Goal: Task Accomplishment & Management: Complete application form

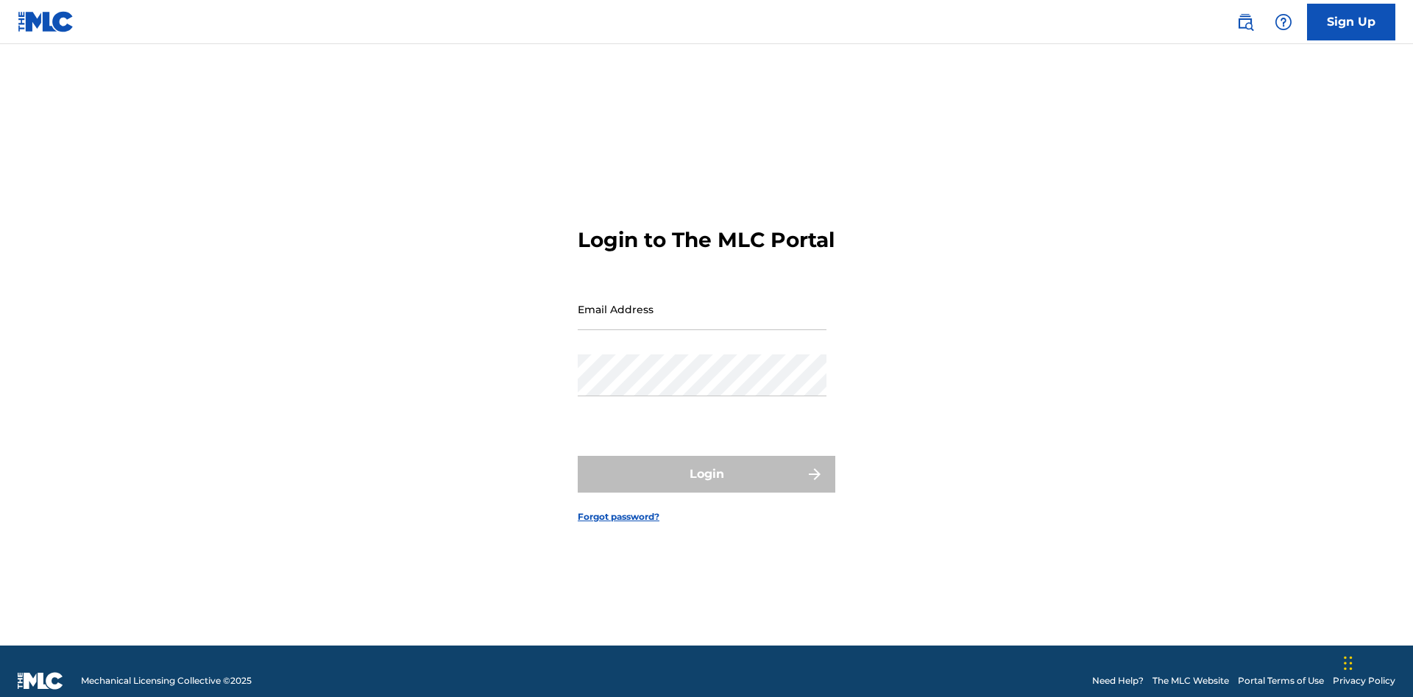
scroll to position [19, 0]
click at [1351, 21] on link "Sign Up" at bounding box center [1351, 22] width 88 height 37
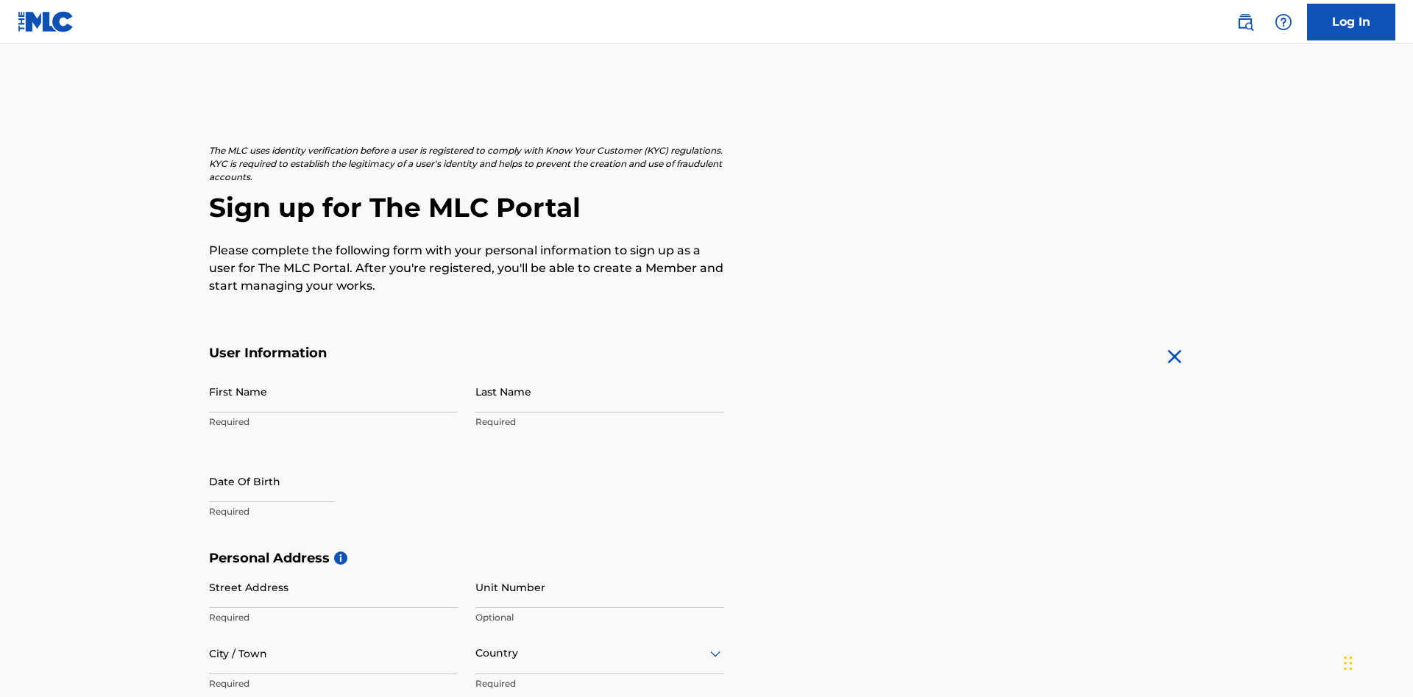
scroll to position [282, 0]
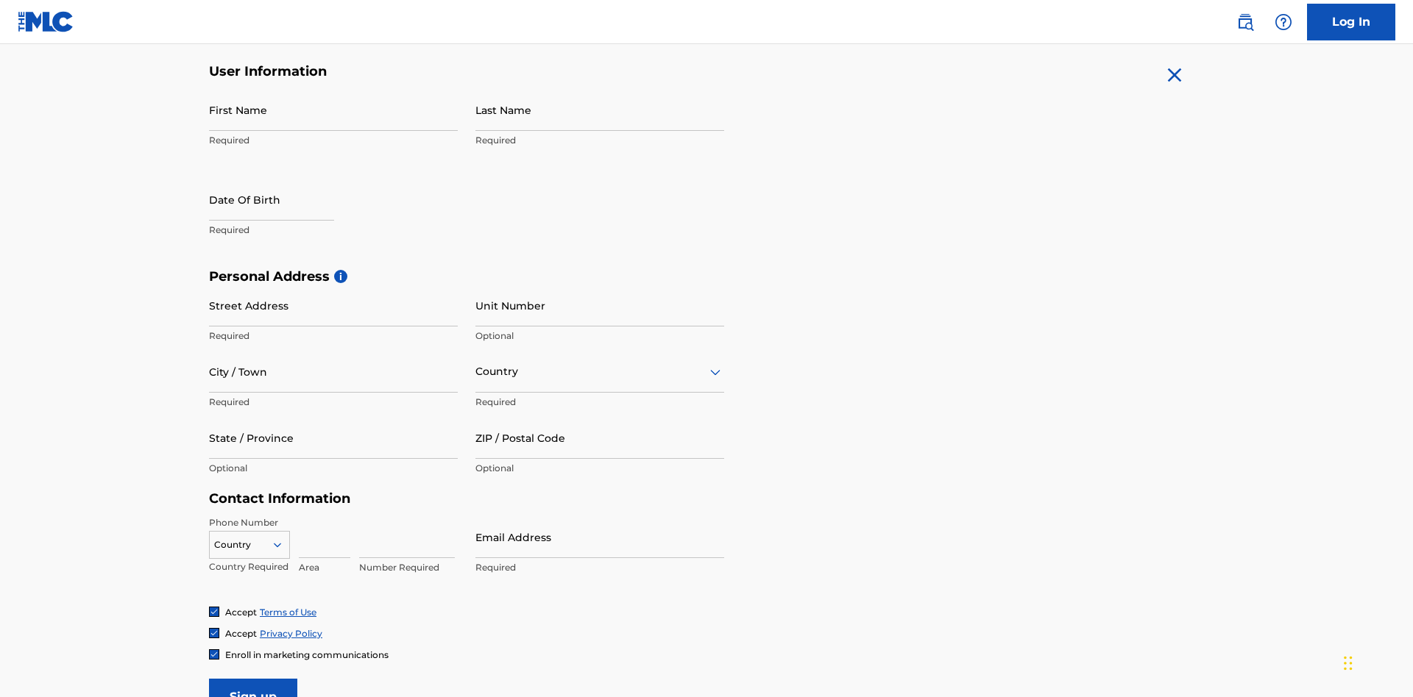
click at [333, 110] on input "First Name" at bounding box center [333, 110] width 249 height 42
type input "Nicole"
click at [600, 110] on input "Last Name" at bounding box center [599, 110] width 249 height 42
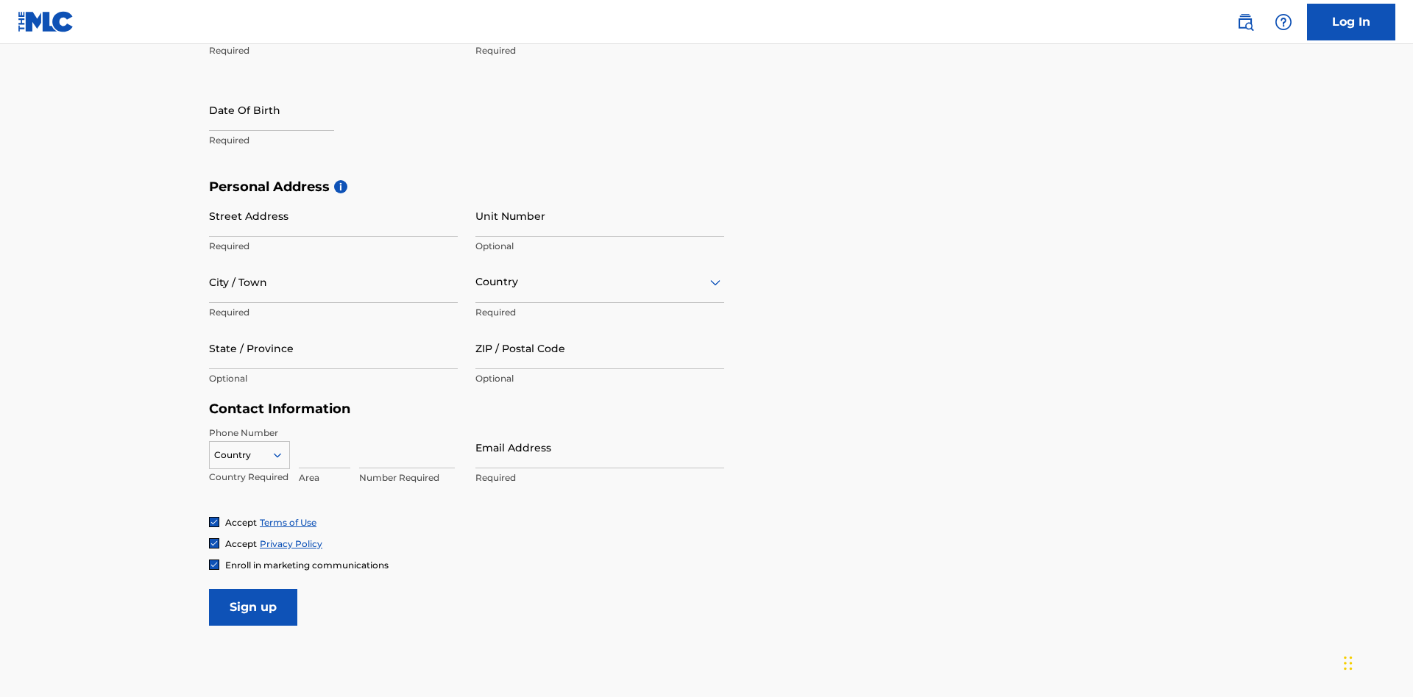
type input "Ribble"
click at [283, 111] on input "text" at bounding box center [271, 110] width 125 height 42
select select "7"
select select "2025"
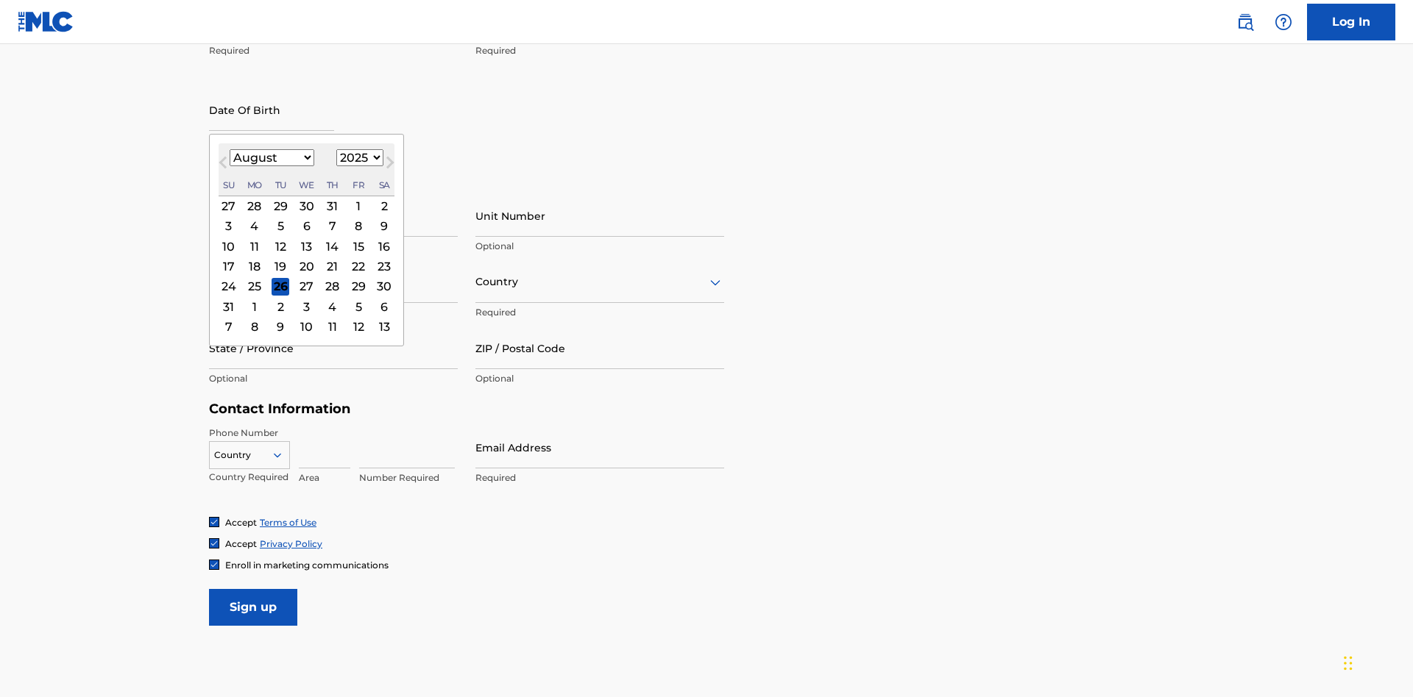
click at [271, 157] on select "January February March April May June July August September October November De…" at bounding box center [272, 157] width 85 height 17
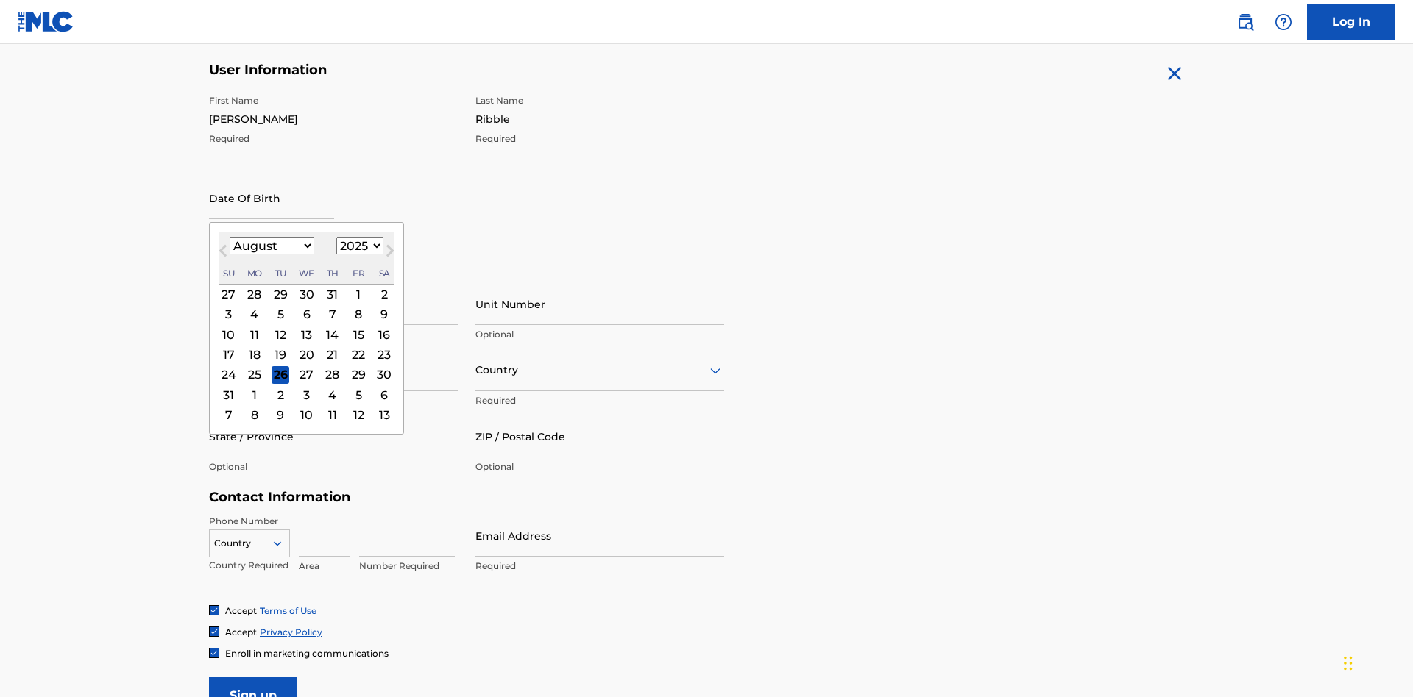
select select "0"
click at [358, 246] on select "1900 1901 1902 1903 1904 1905 1906 1907 1908 1909 1910 1911 1912 1913 1914 1915…" at bounding box center [359, 246] width 47 height 17
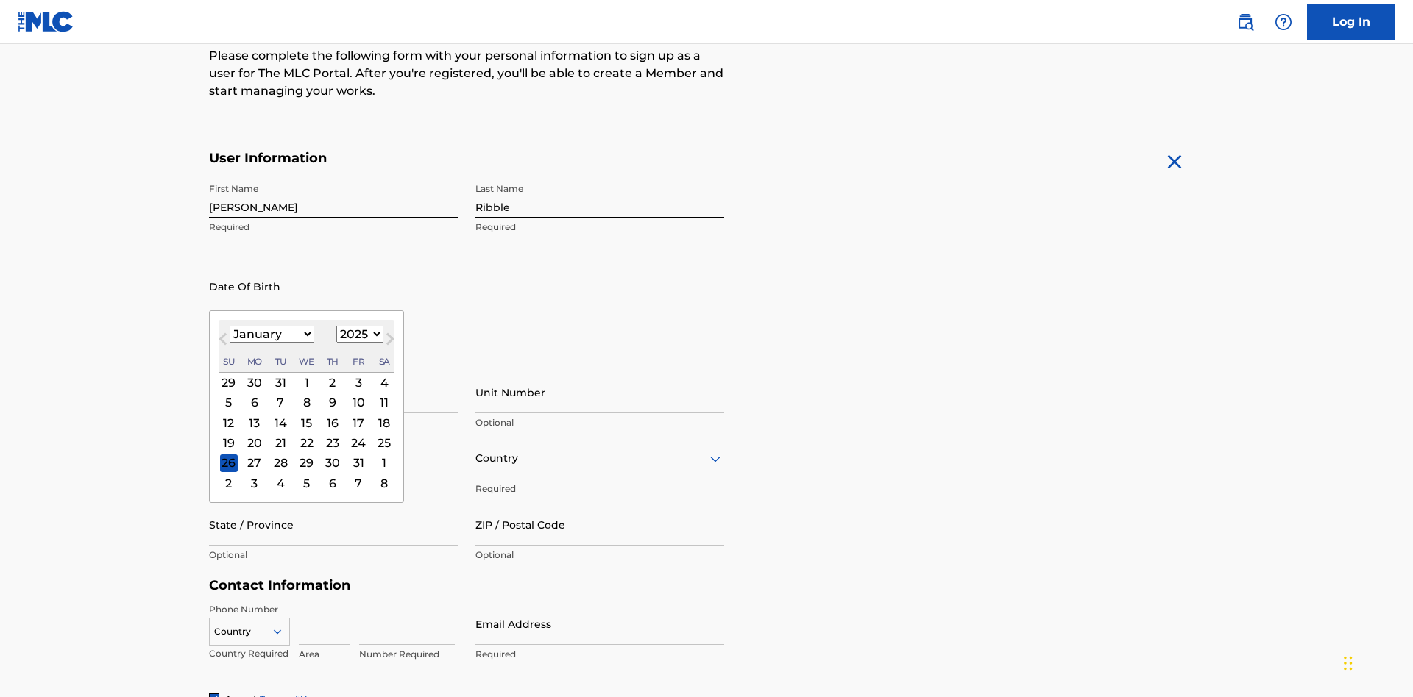
select select "1985"
click at [358, 334] on select "1900 1901 1902 1903 1904 1905 1906 1907 1908 1909 1910 1911 1912 1913 1914 1915…" at bounding box center [359, 334] width 47 height 17
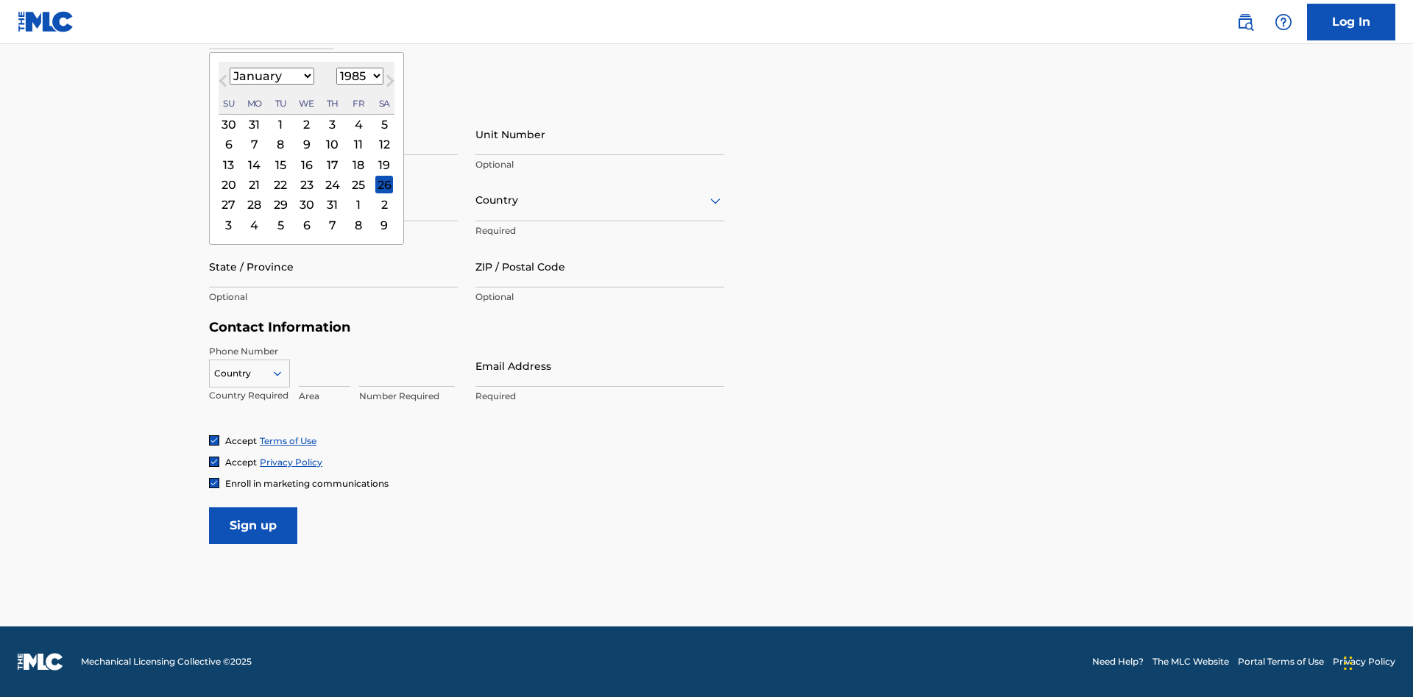
click at [280, 144] on div "8" at bounding box center [280, 145] width 18 height 18
type input "January 8 1985"
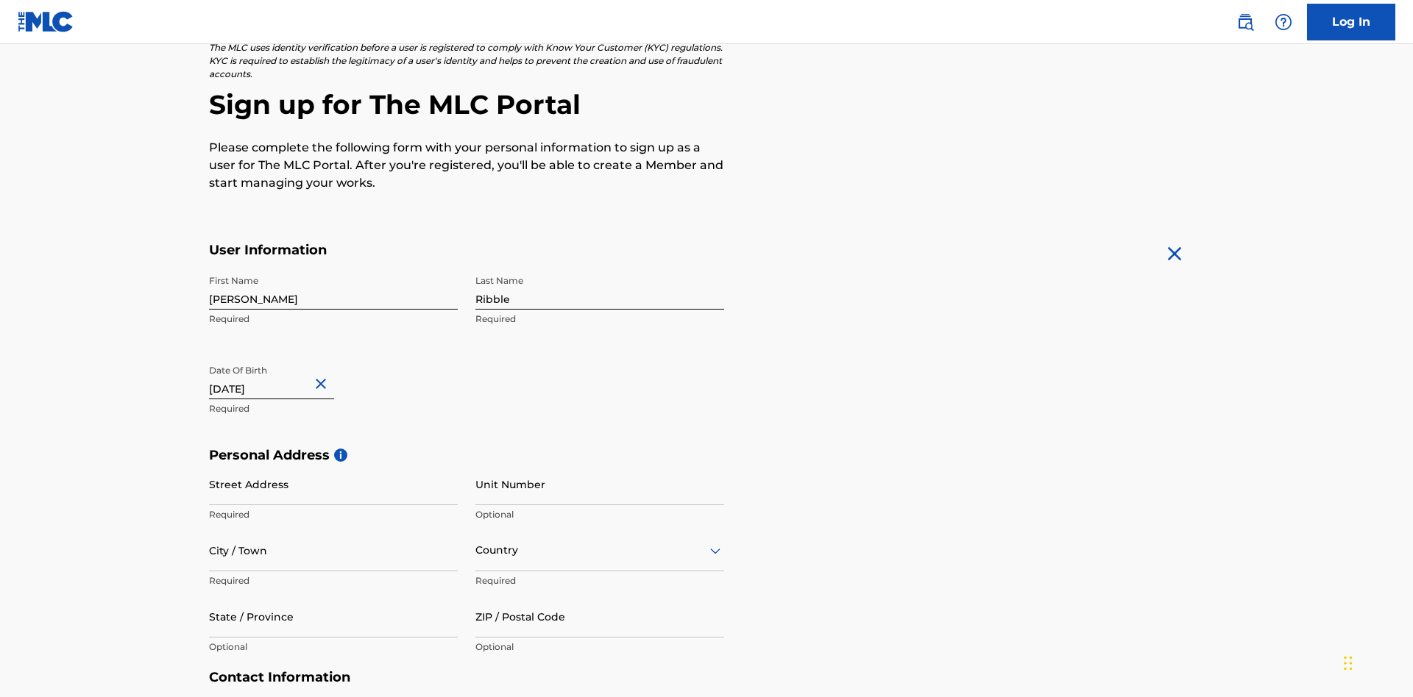
scroll to position [453, 0]
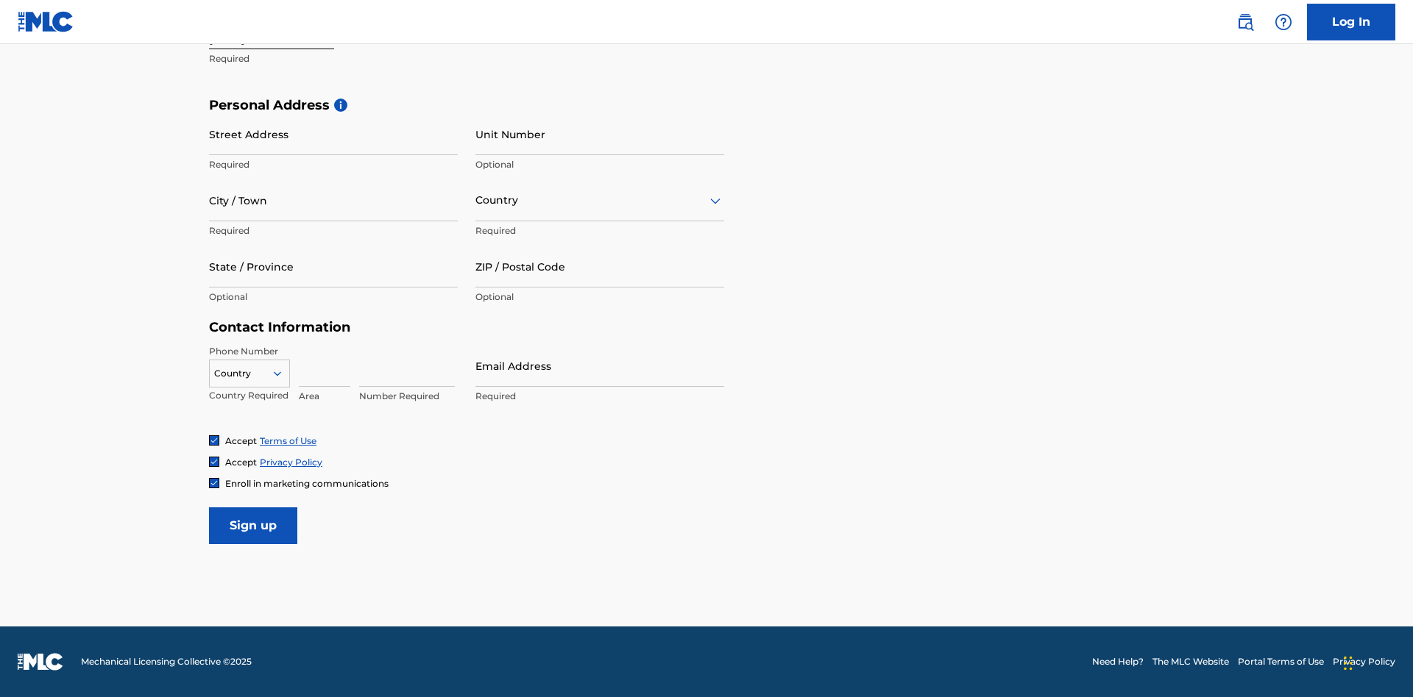
click at [333, 134] on input "Street Address" at bounding box center [333, 134] width 249 height 42
type input "9909 Elks Run Rd"
click at [333, 200] on input "City / Town" at bounding box center [333, 201] width 249 height 42
type input "Roseville"
click at [476, 200] on input "text" at bounding box center [476, 200] width 3 height 15
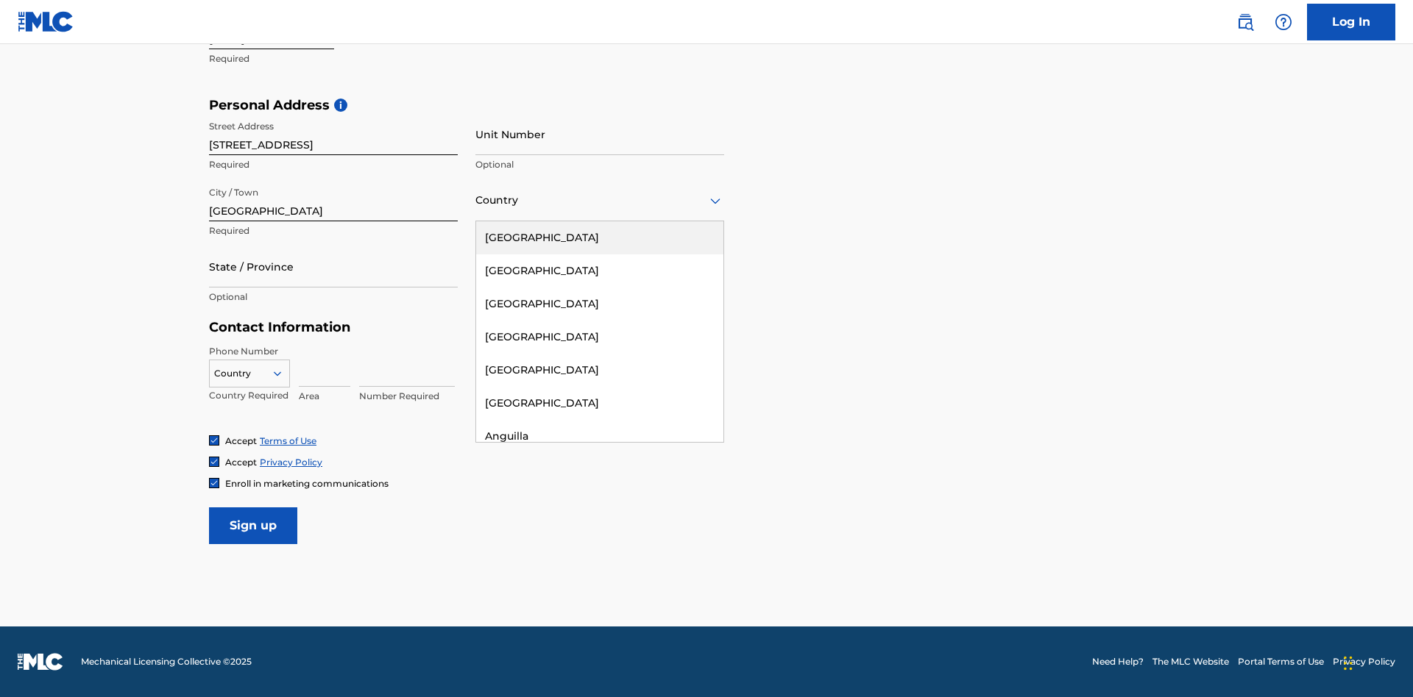
click at [600, 238] on div "[GEOGRAPHIC_DATA]" at bounding box center [599, 237] width 247 height 33
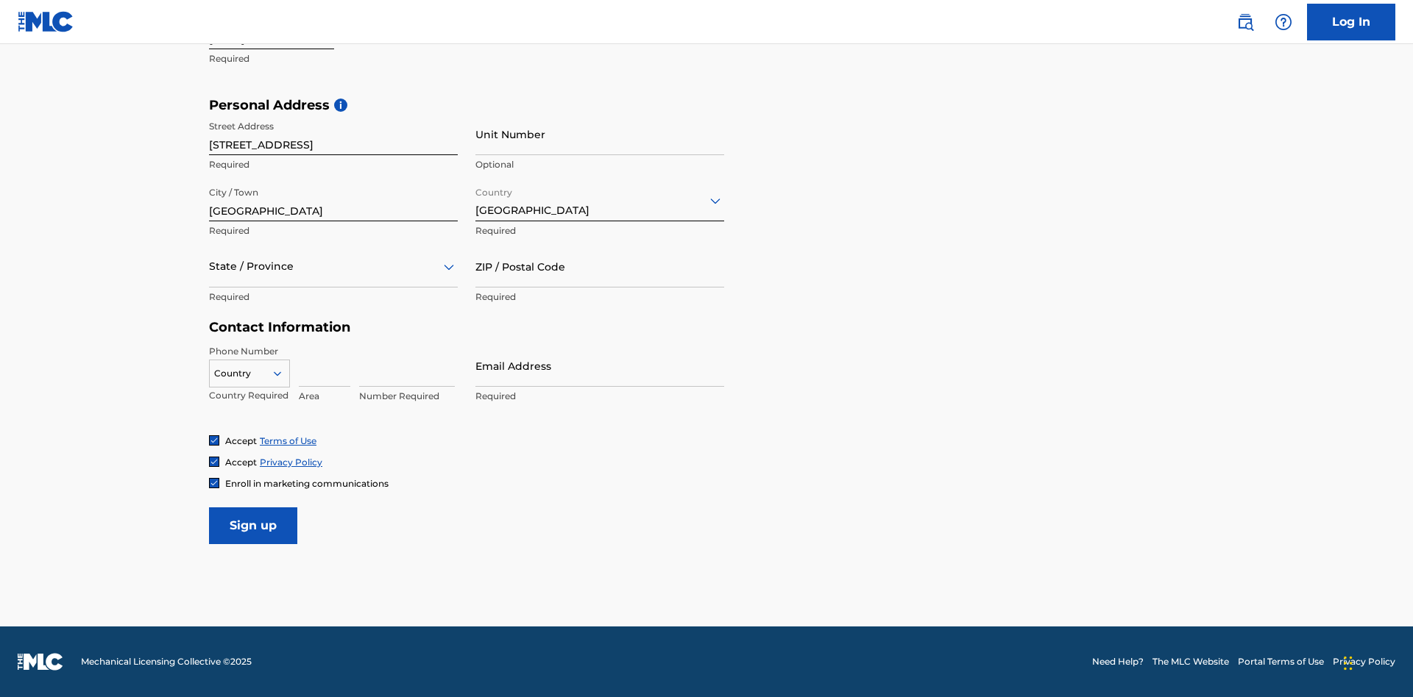
click at [333, 266] on div at bounding box center [333, 267] width 249 height 18
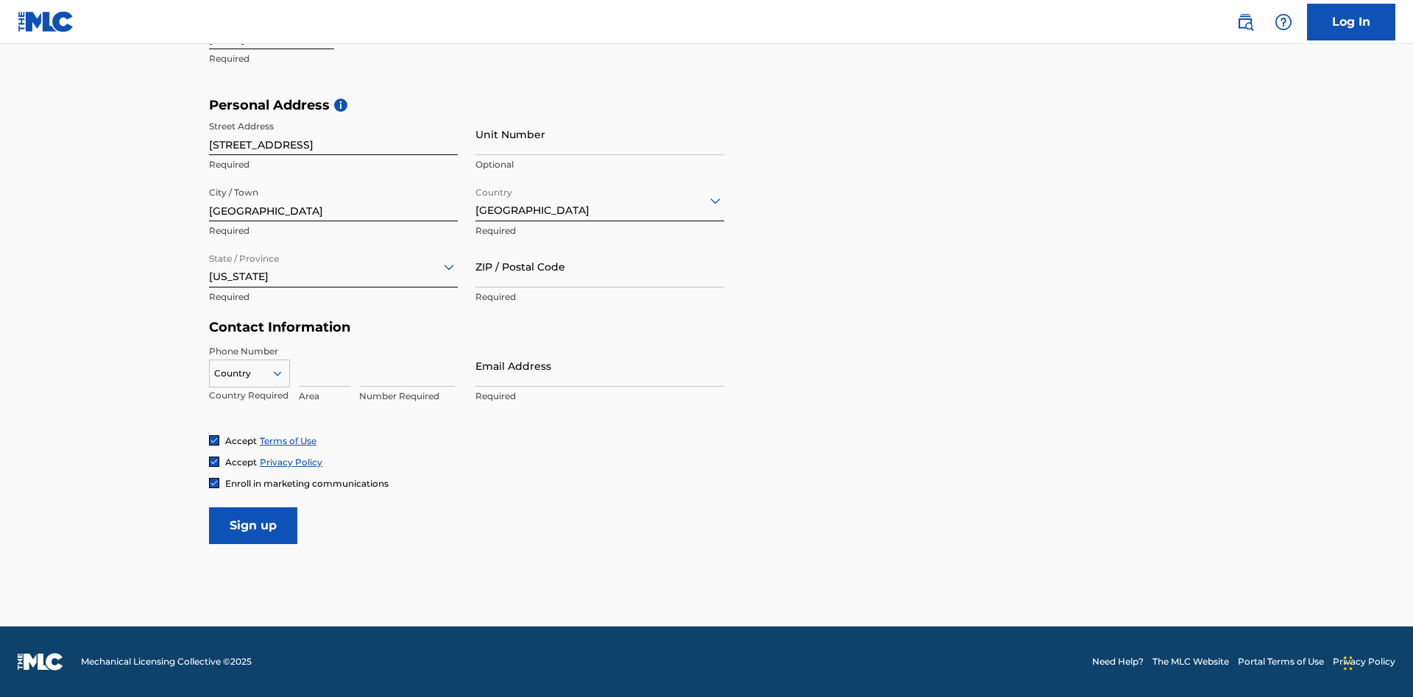
click at [600, 266] on input "ZIP / Postal Code" at bounding box center [599, 267] width 249 height 42
type input "43777"
click at [283, 373] on icon at bounding box center [277, 373] width 13 height 13
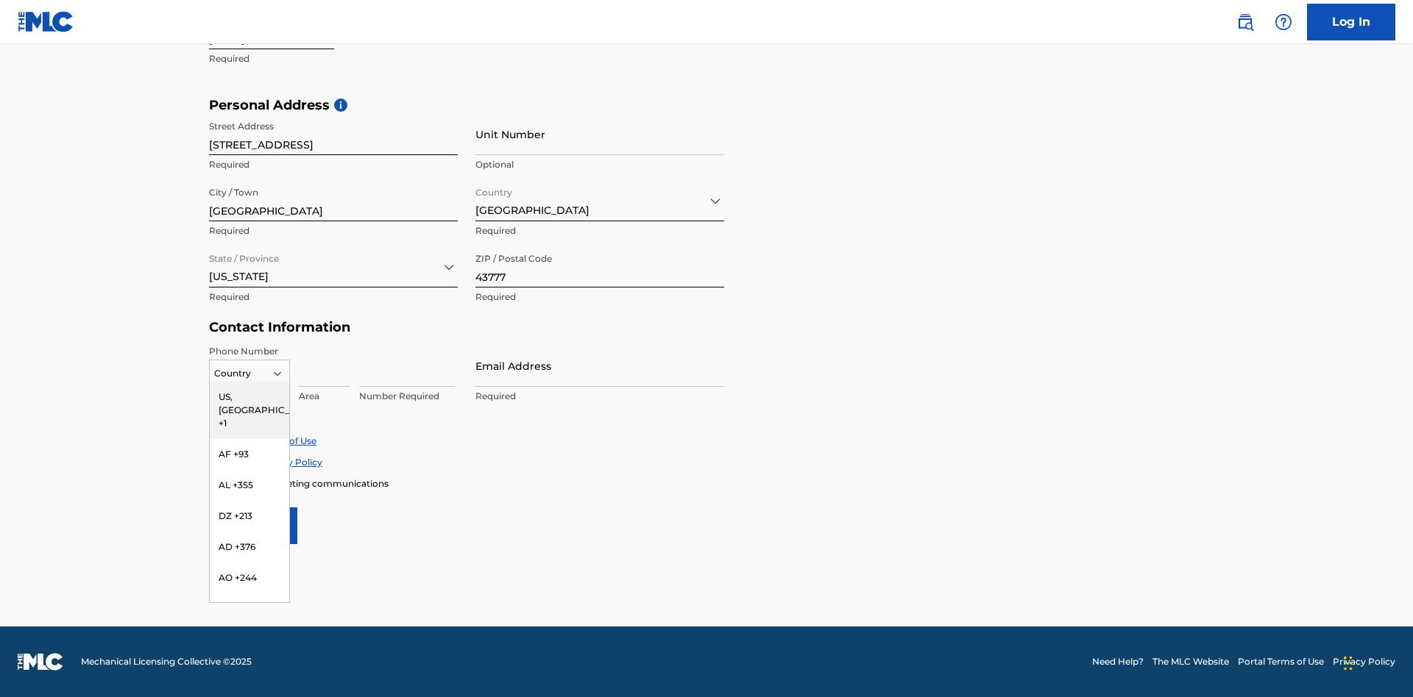
click at [249, 397] on div "US, [GEOGRAPHIC_DATA] +1" at bounding box center [249, 410] width 79 height 57
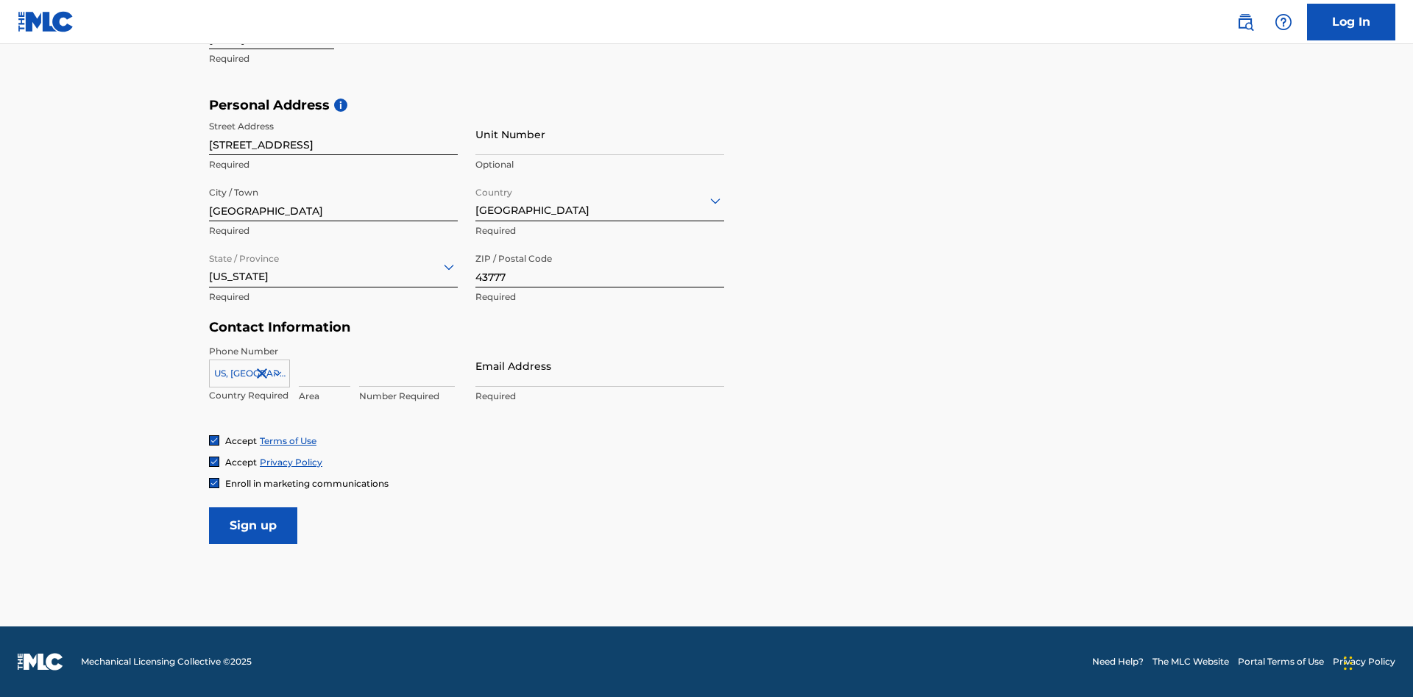
click at [324, 366] on input at bounding box center [325, 366] width 52 height 42
type input "740"
click at [407, 366] on input at bounding box center [407, 366] width 96 height 42
type input "8086351"
click at [600, 366] on input "Email Address" at bounding box center [599, 366] width 249 height 42
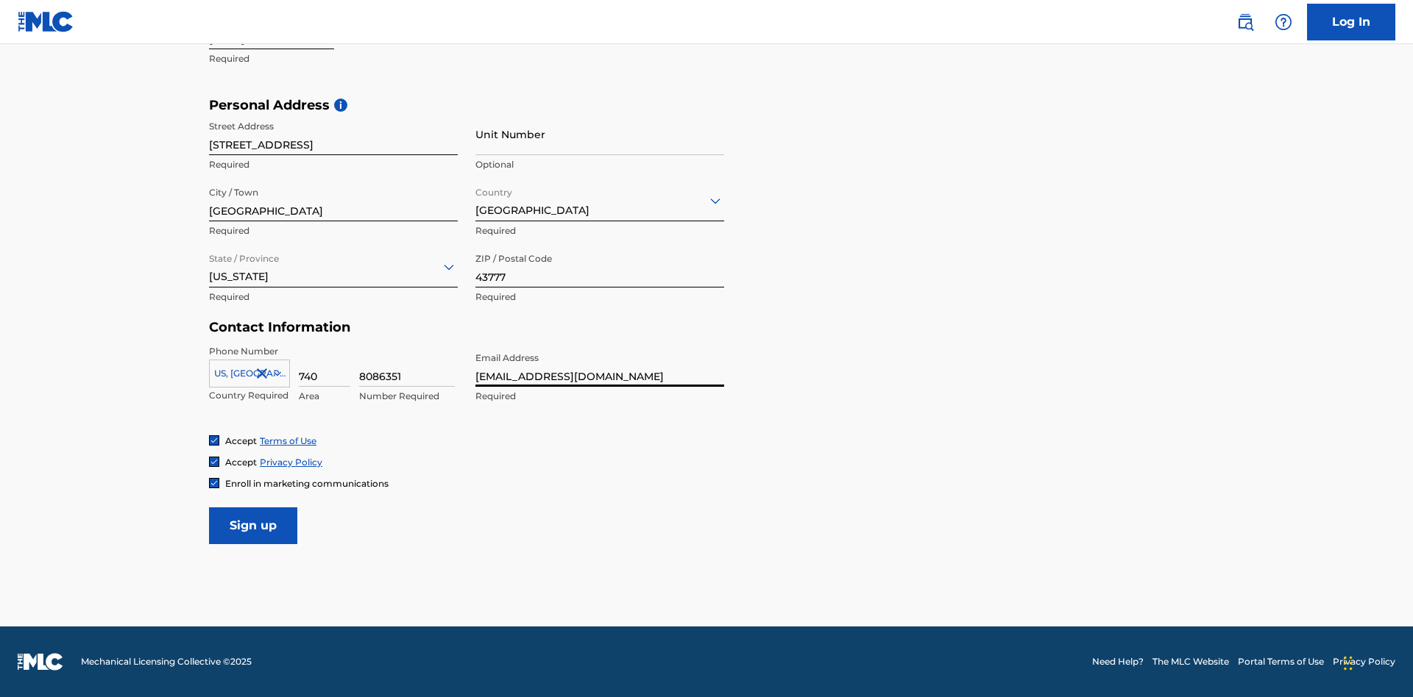
scroll to position [0, 40]
type input "[EMAIL_ADDRESS][DOMAIN_NAME]"
click at [253, 525] on input "Sign up" at bounding box center [253, 526] width 88 height 37
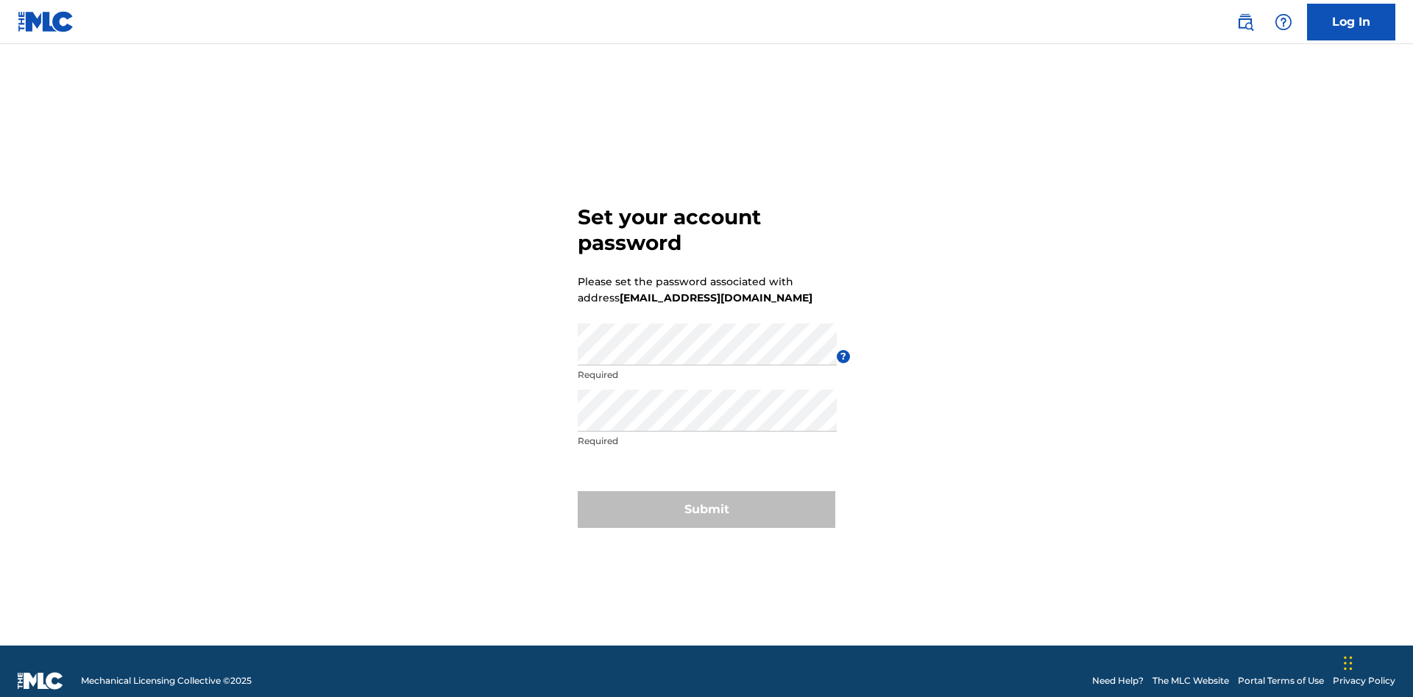
scroll to position [19, 0]
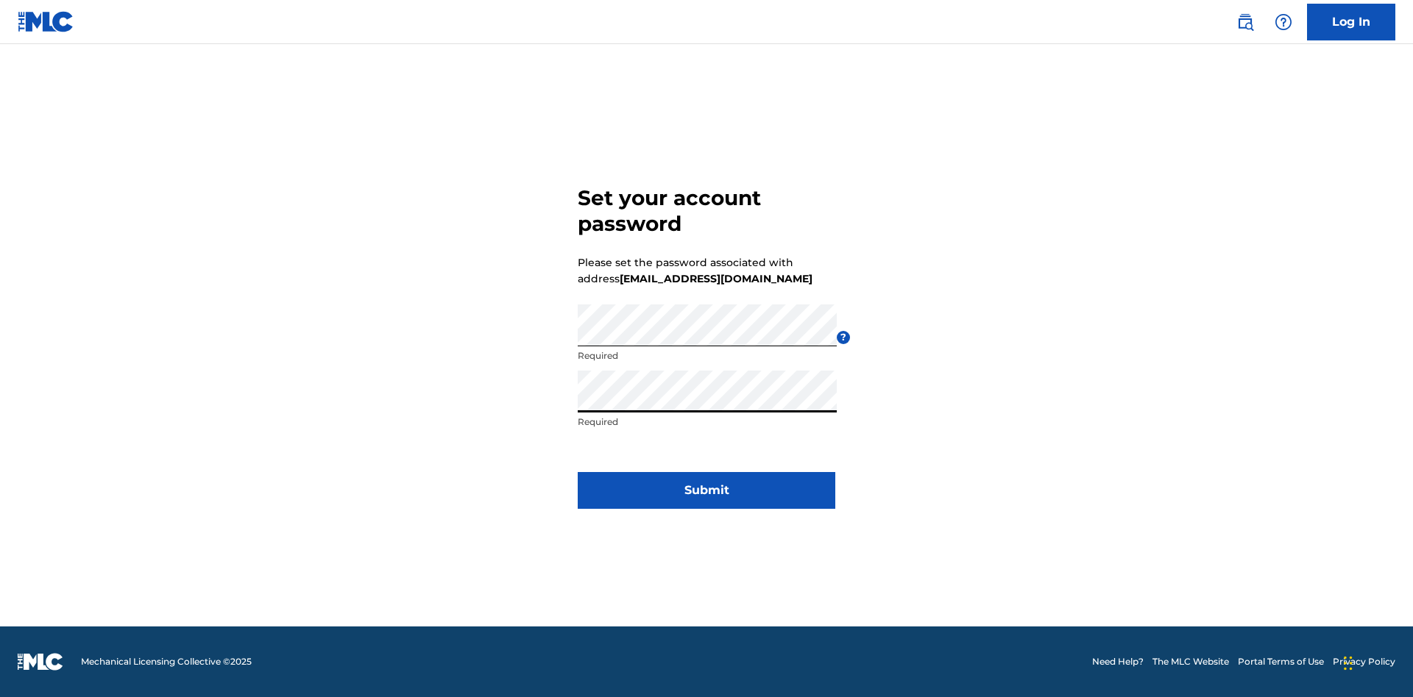
click at [706, 500] on button "Submit" at bounding box center [707, 490] width 258 height 37
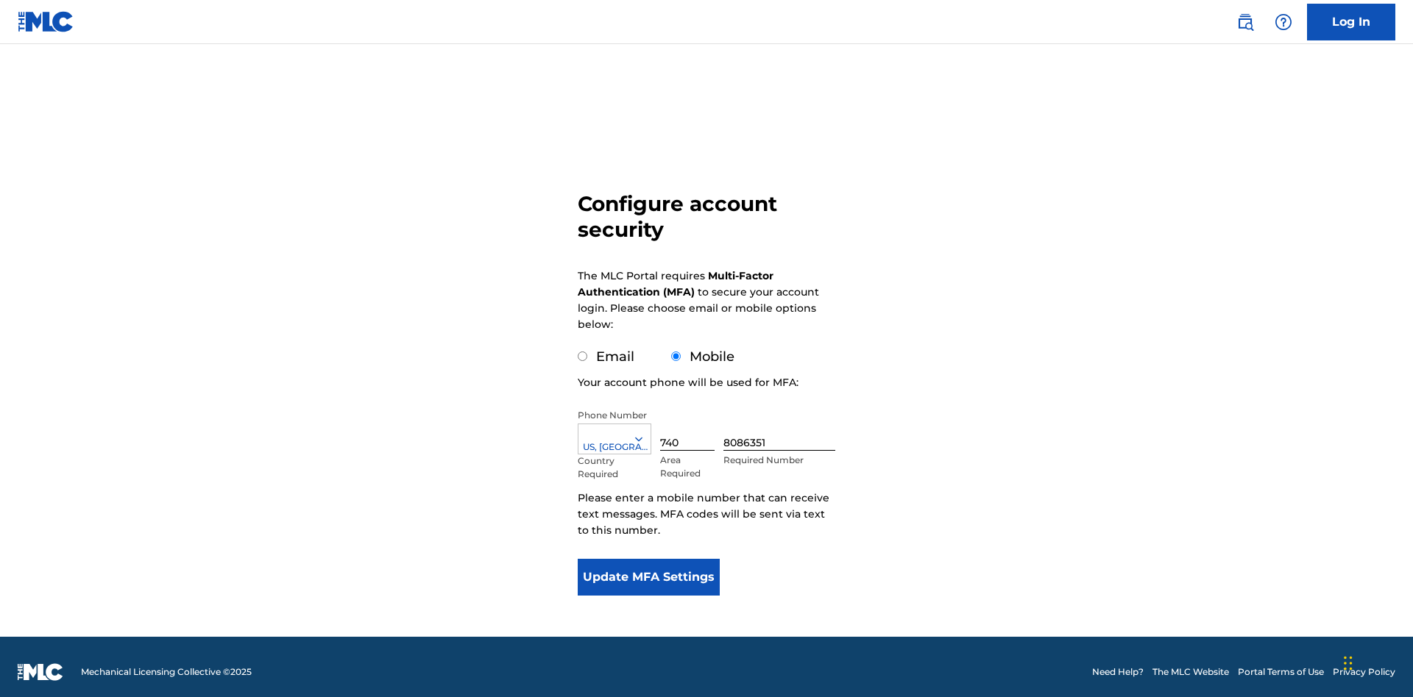
scroll to position [15, 0]
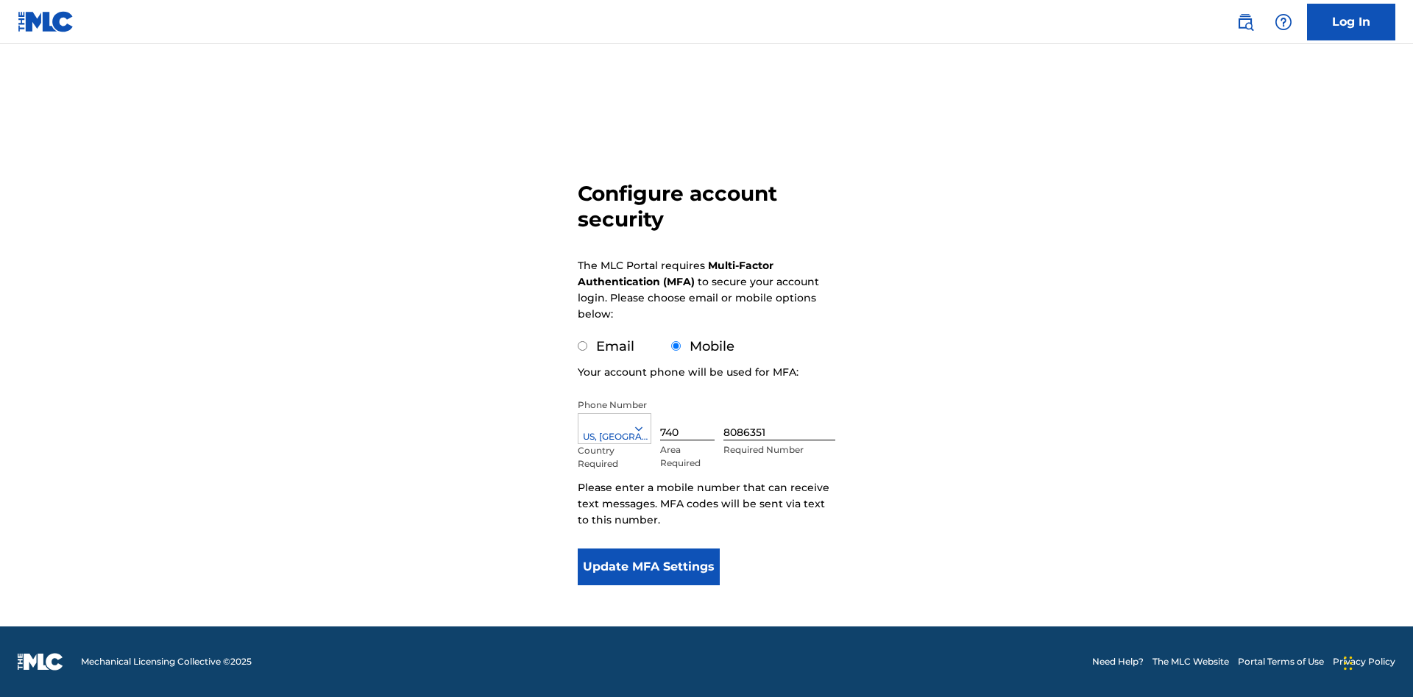
click at [583, 347] on input "Email" at bounding box center [583, 346] width 10 height 10
radio input "true"
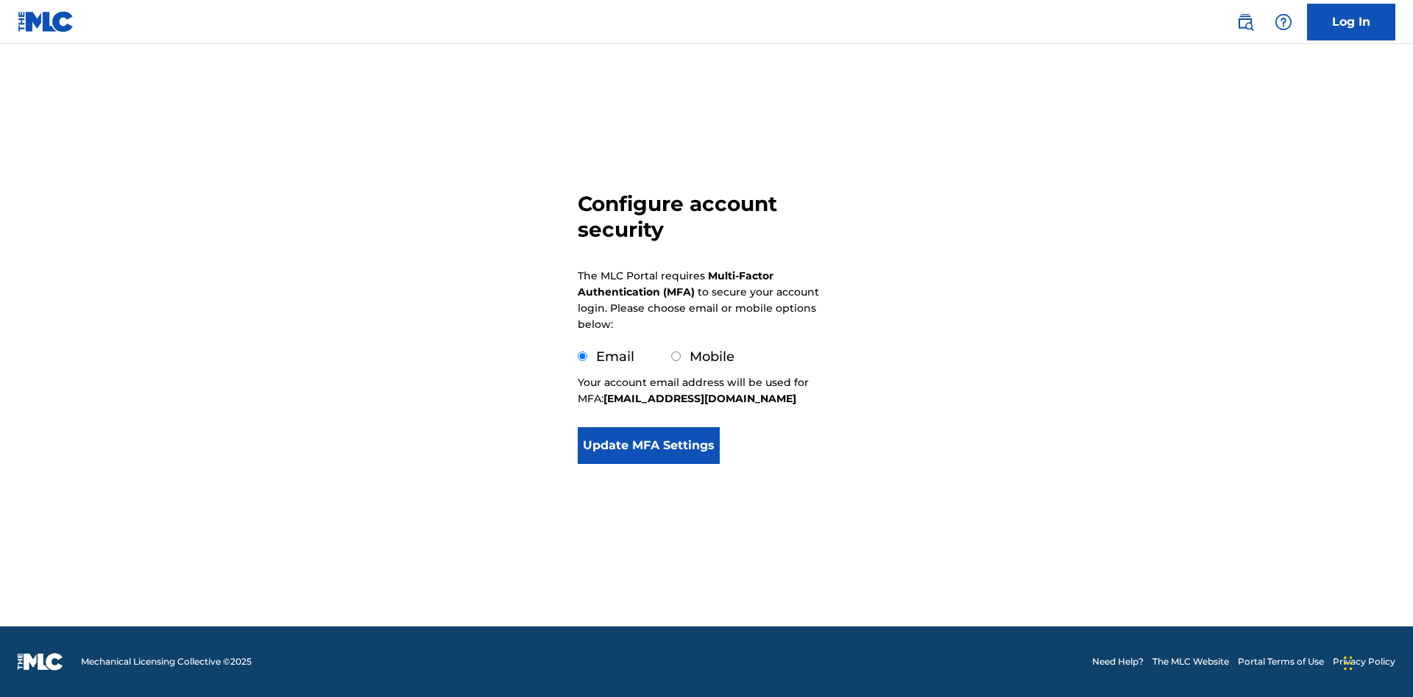
scroll to position [0, 0]
click at [648, 464] on button "Update MFA Settings" at bounding box center [649, 445] width 142 height 37
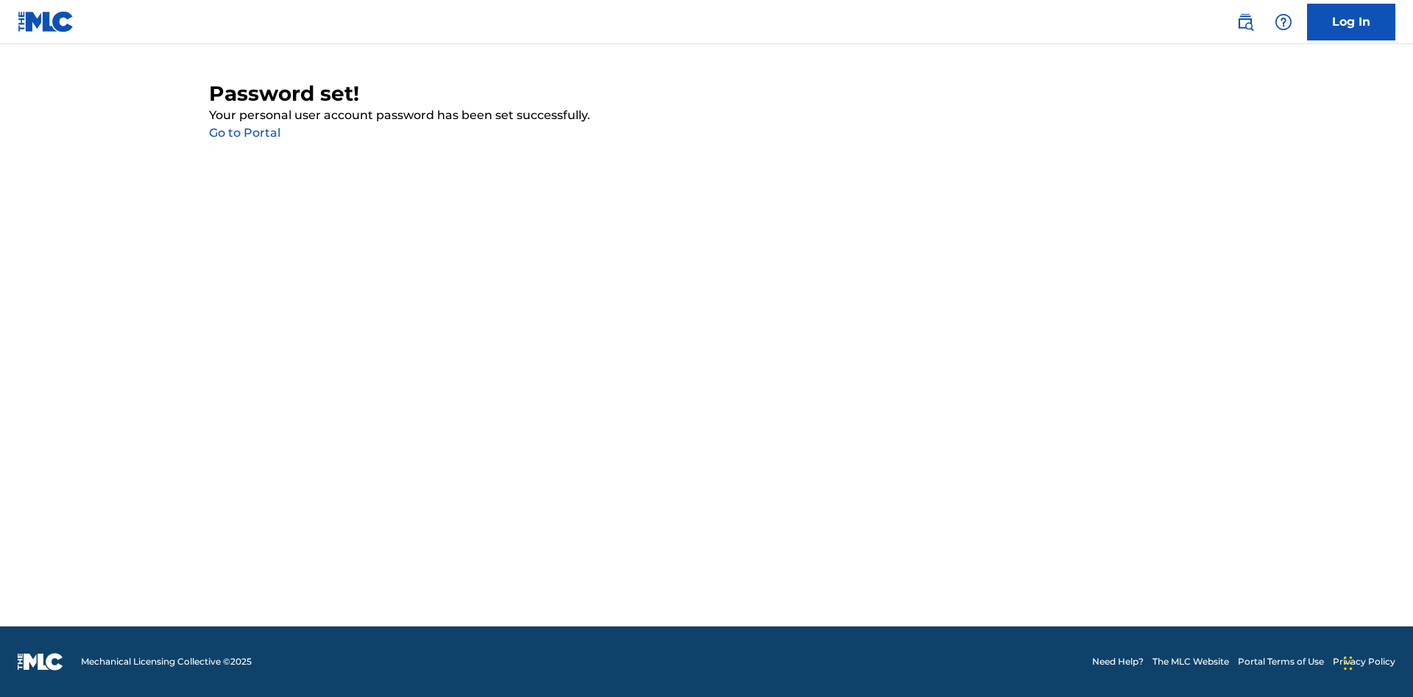
click at [244, 133] on link "Go to Portal" at bounding box center [244, 133] width 71 height 14
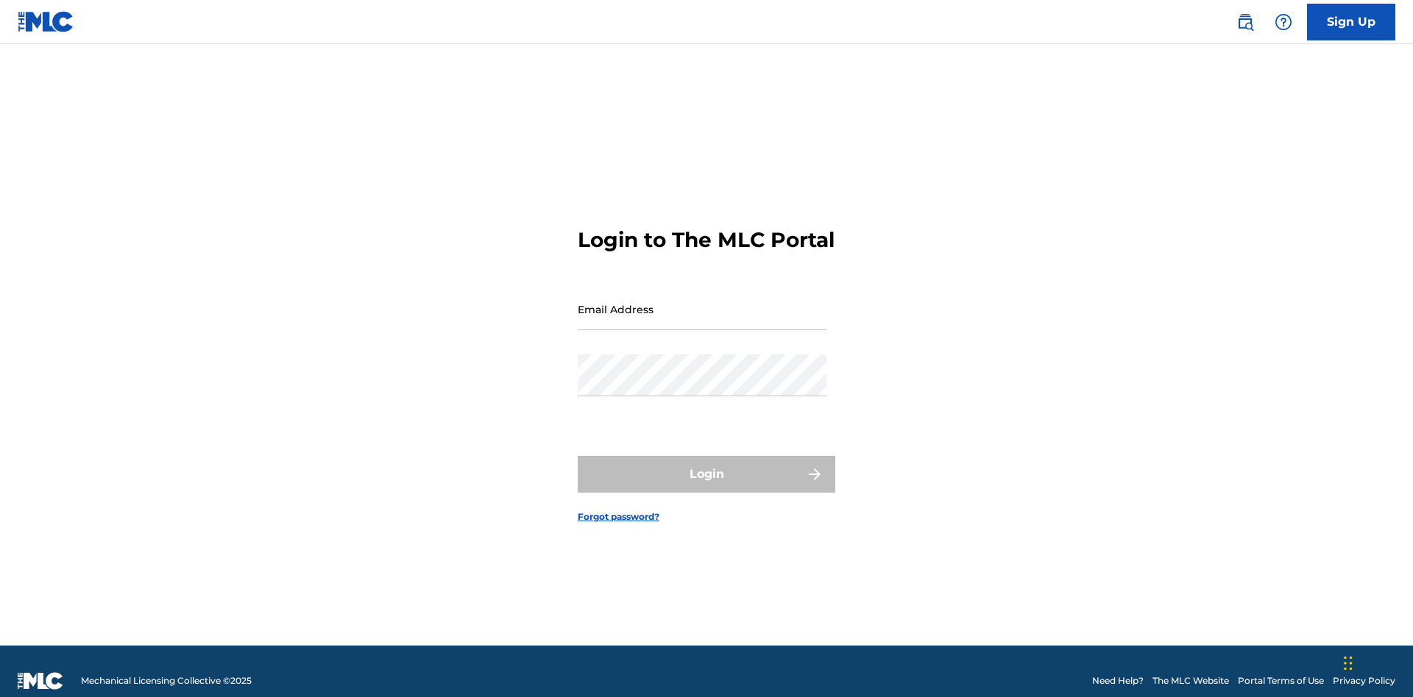
scroll to position [19, 0]
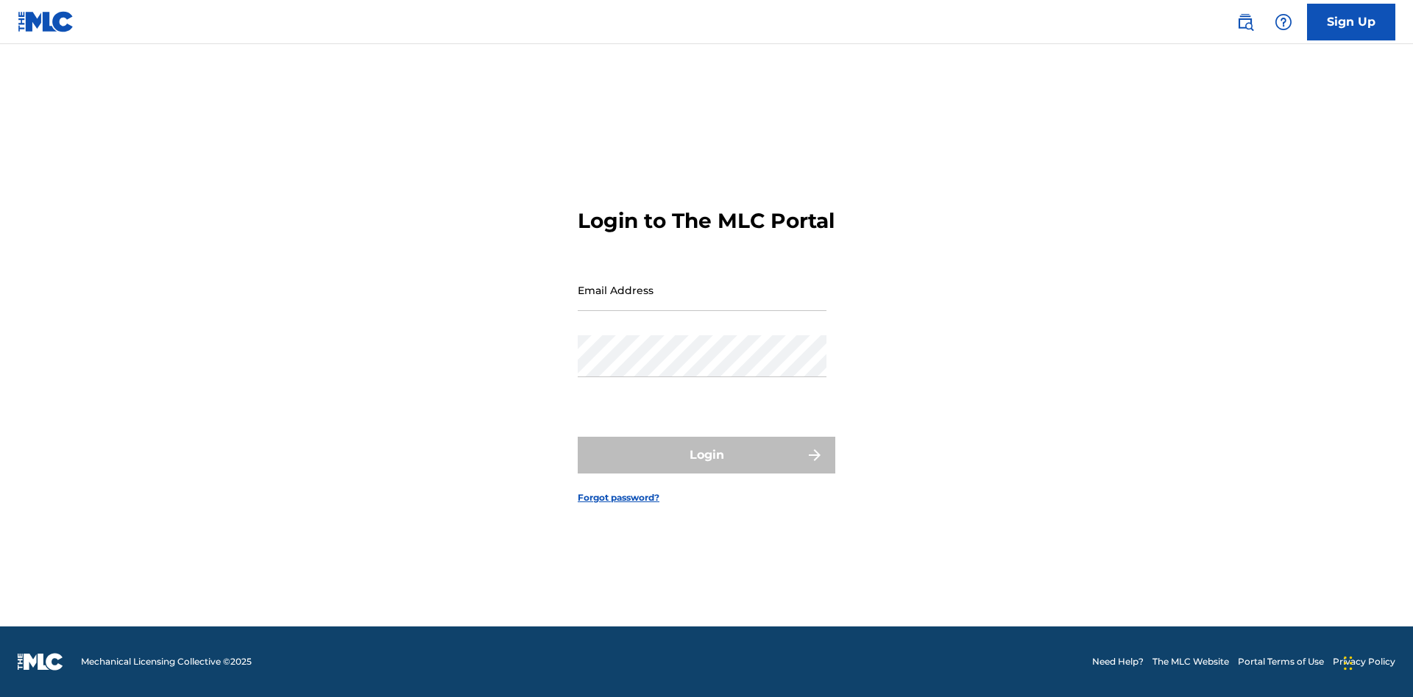
click at [702, 302] on input "Email Address" at bounding box center [702, 290] width 249 height 42
type input "[EMAIL_ADDRESS][DOMAIN_NAME]"
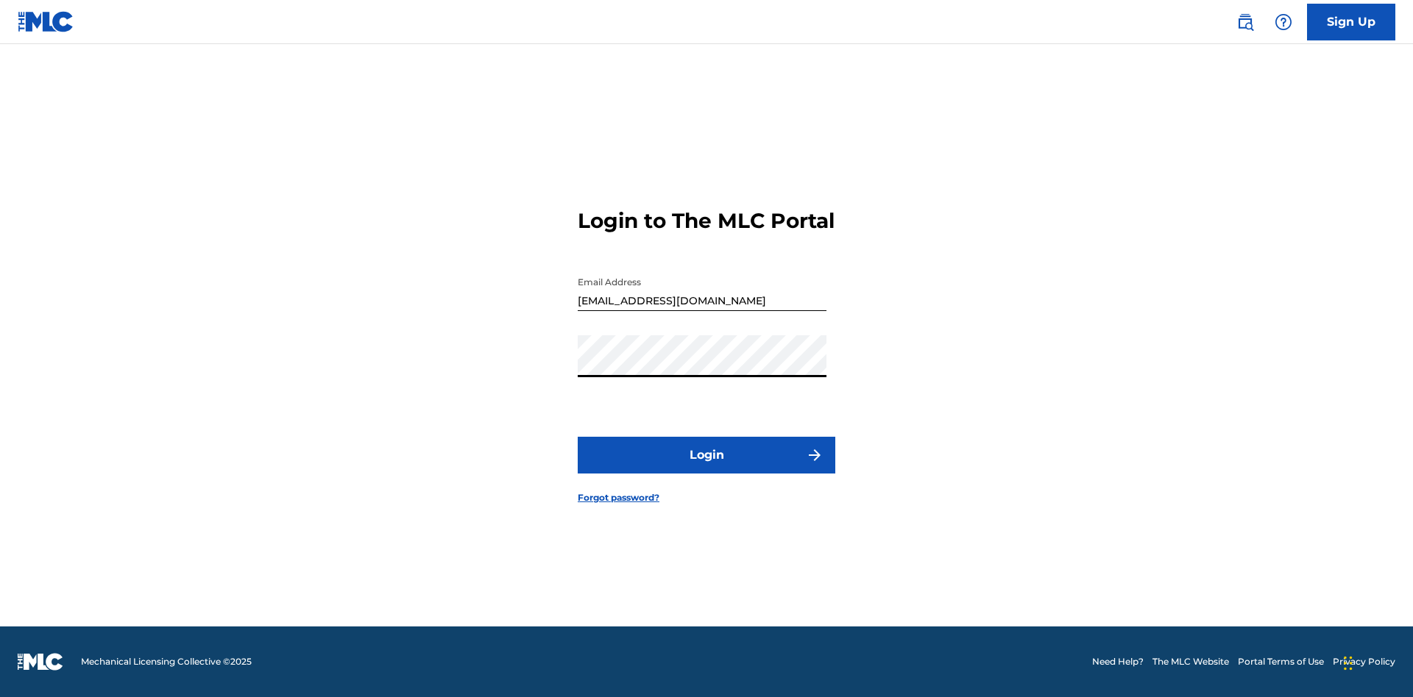
click at [706, 468] on button "Login" at bounding box center [707, 455] width 258 height 37
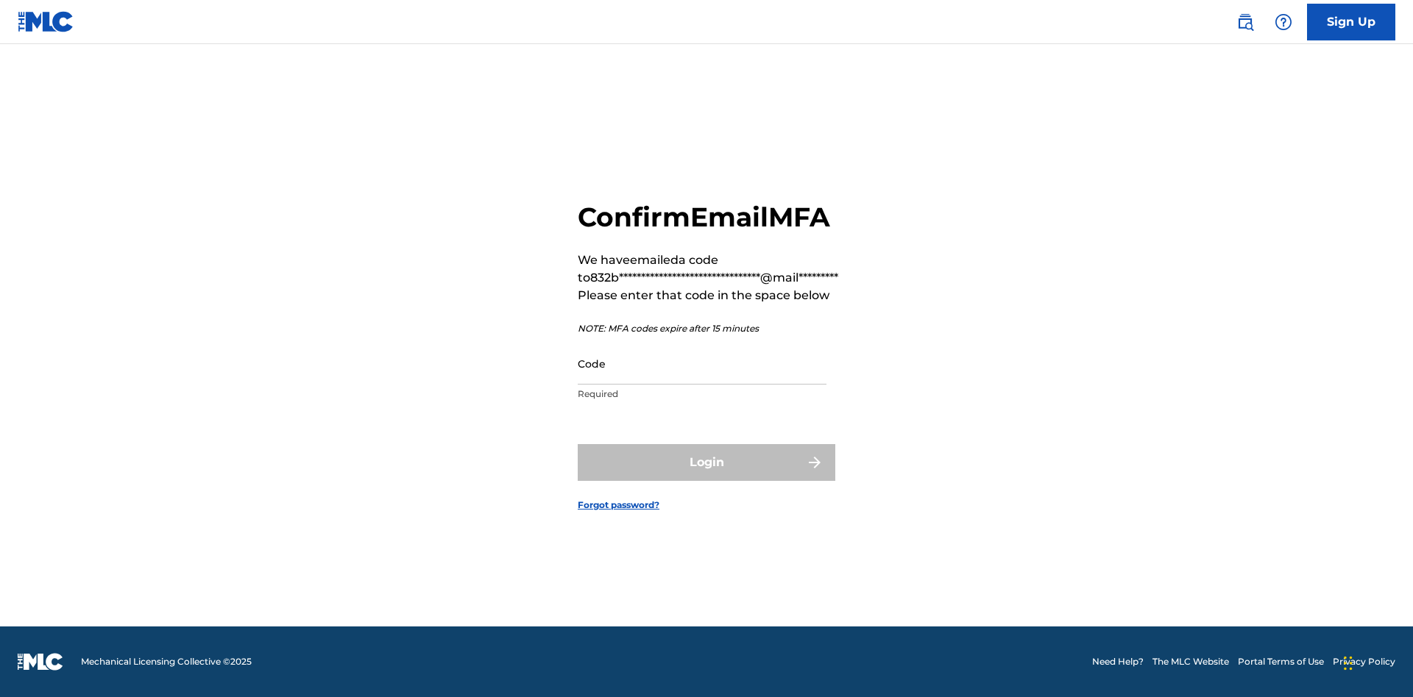
click at [702, 363] on input "Code" at bounding box center [702, 364] width 249 height 42
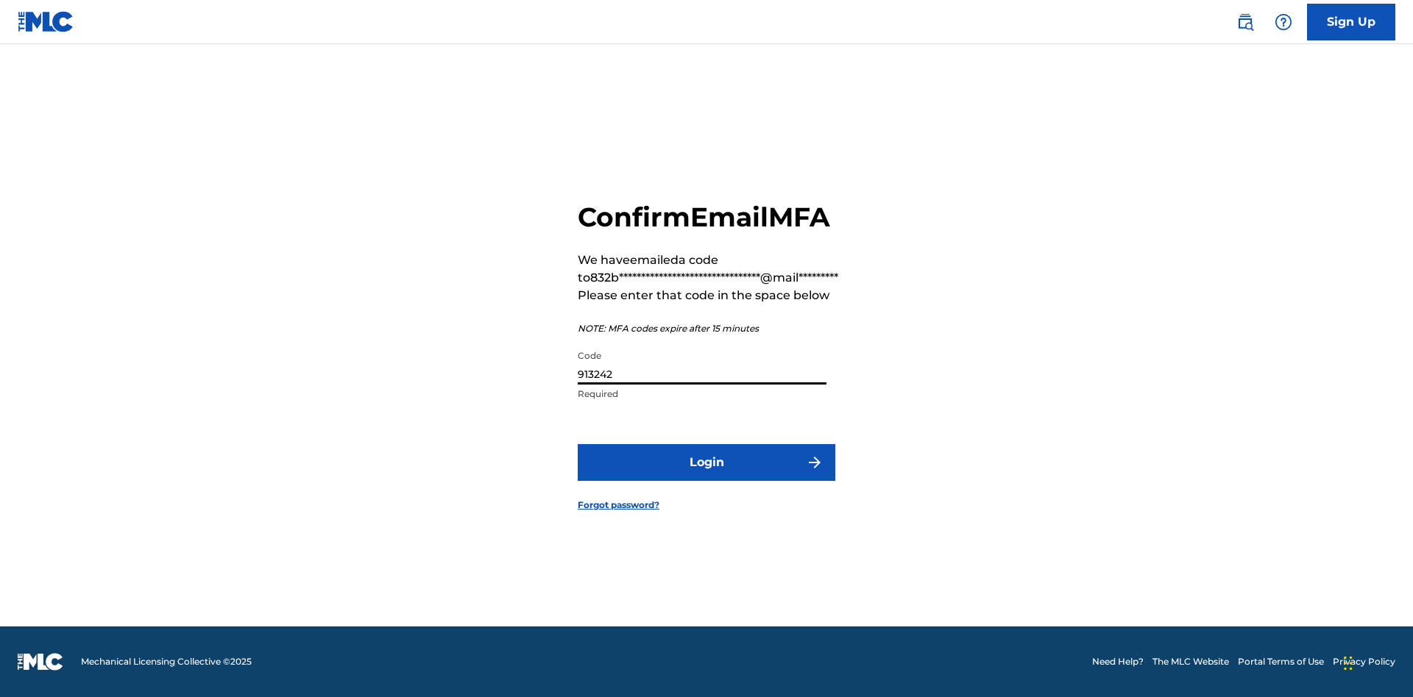
type input "913242"
click at [706, 462] on button "Login" at bounding box center [707, 462] width 258 height 37
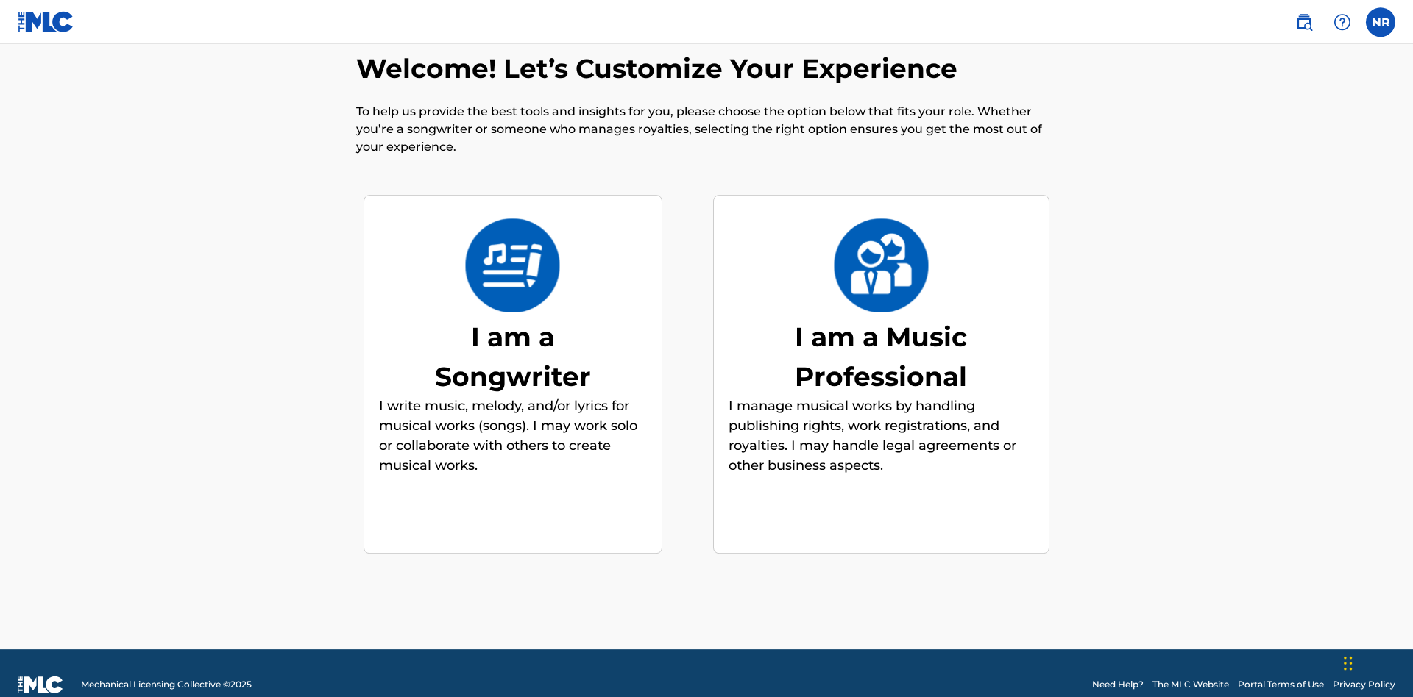
scroll to position [47, 0]
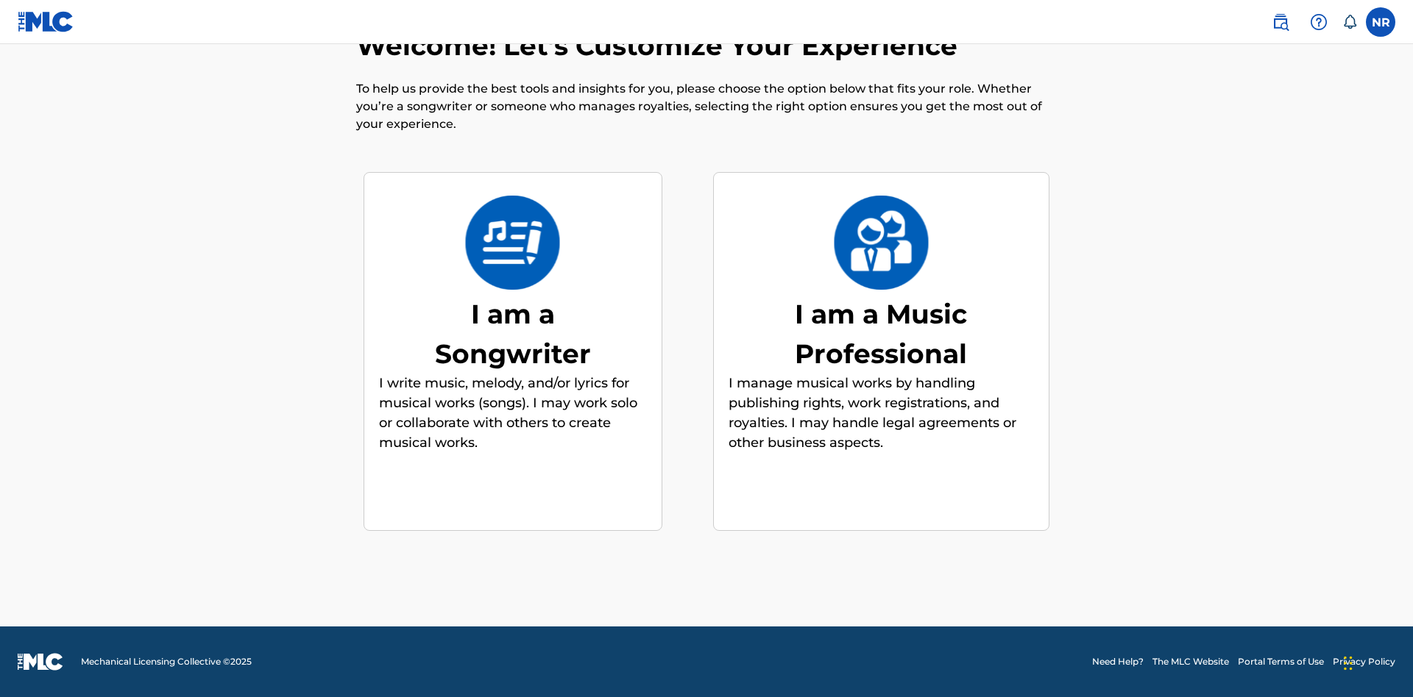
click at [512, 333] on div "I am a Songwriter" at bounding box center [512, 333] width 221 height 79
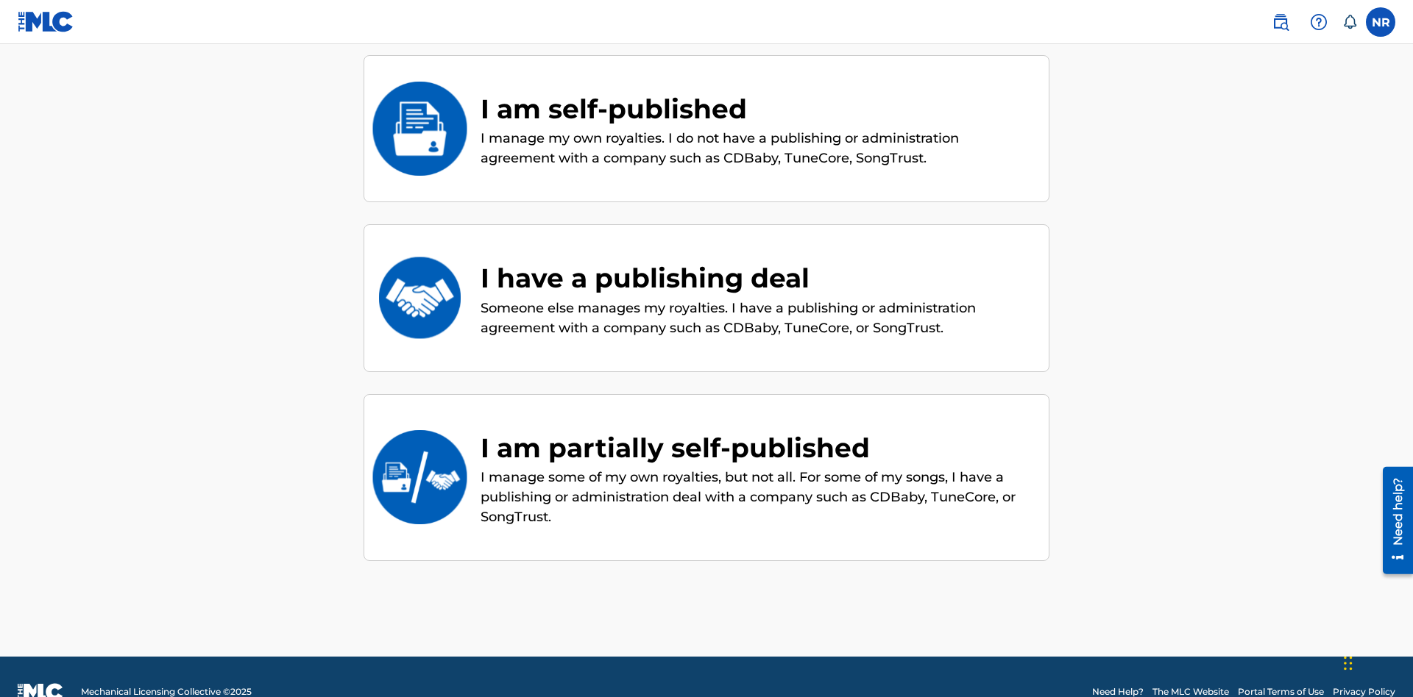
click at [757, 108] on div "I am self-published" at bounding box center [756, 109] width 553 height 40
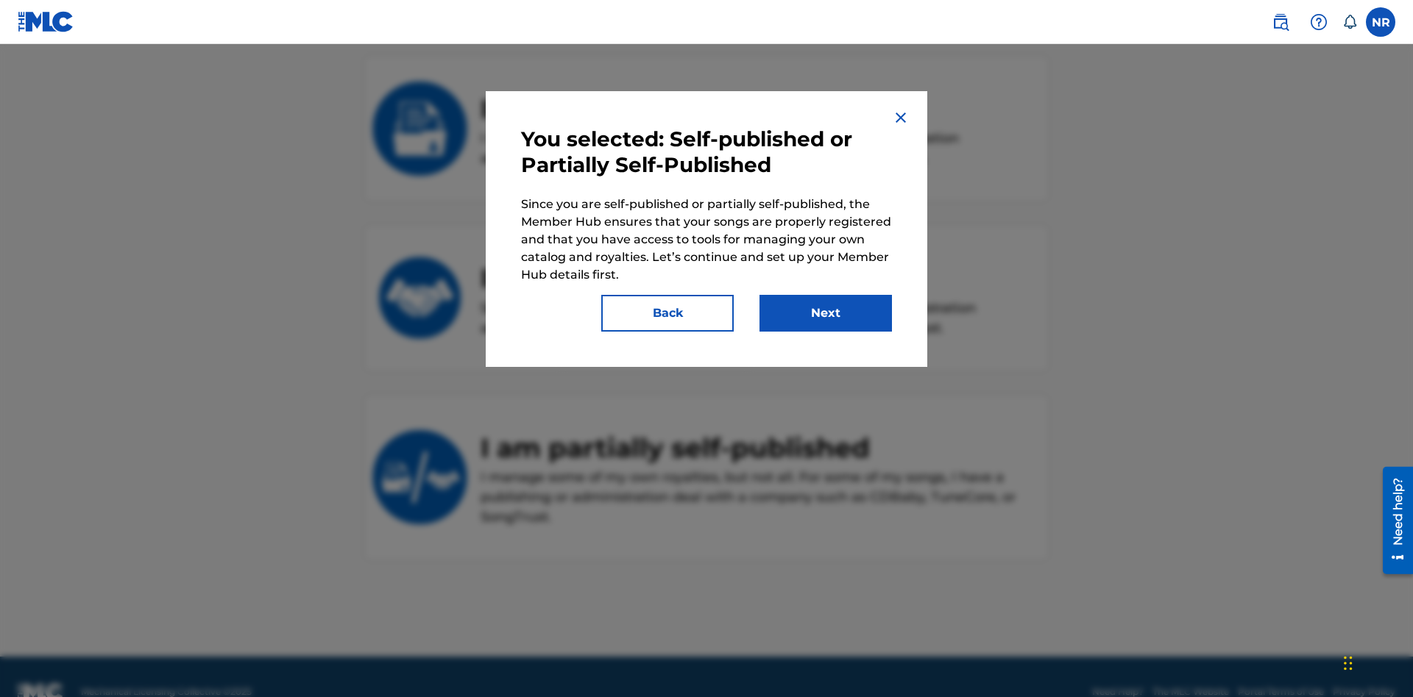
scroll to position [199, 0]
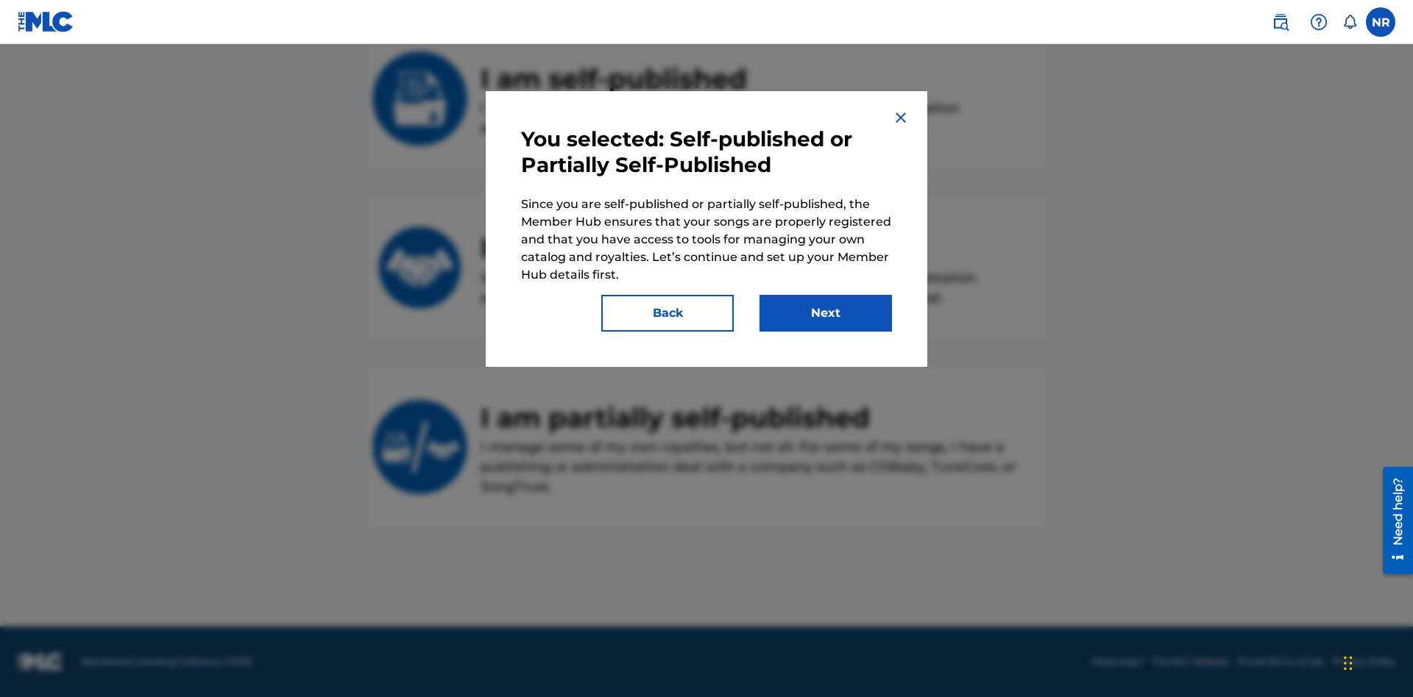
click at [825, 313] on button "Next" at bounding box center [825, 313] width 132 height 37
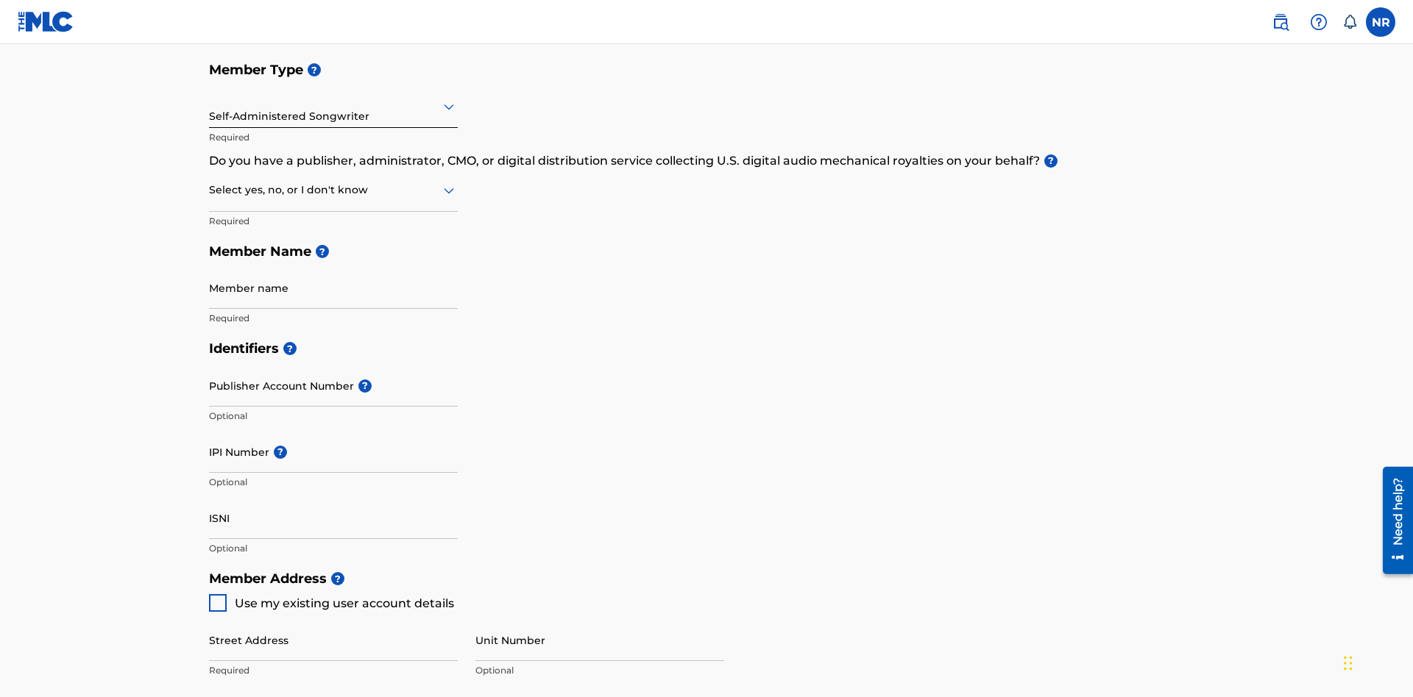
scroll to position [166, 0]
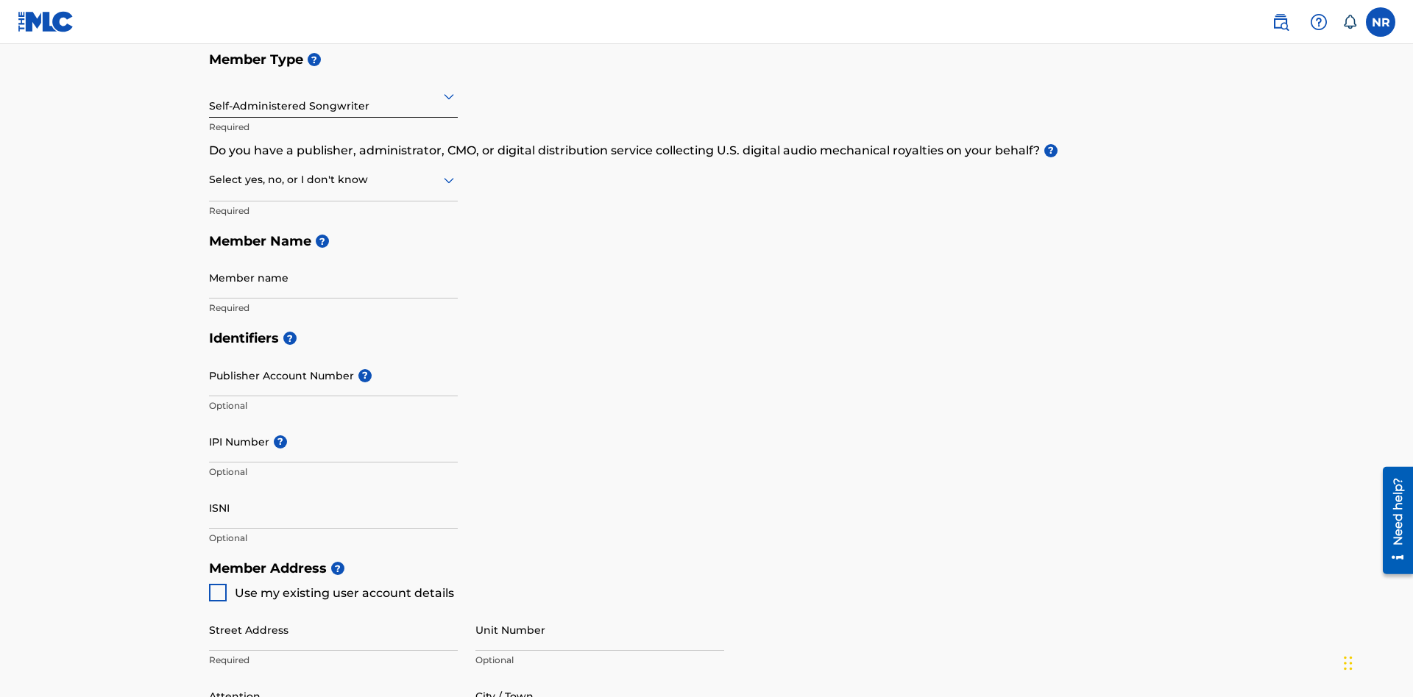
click at [210, 96] on input "text" at bounding box center [210, 95] width 3 height 15
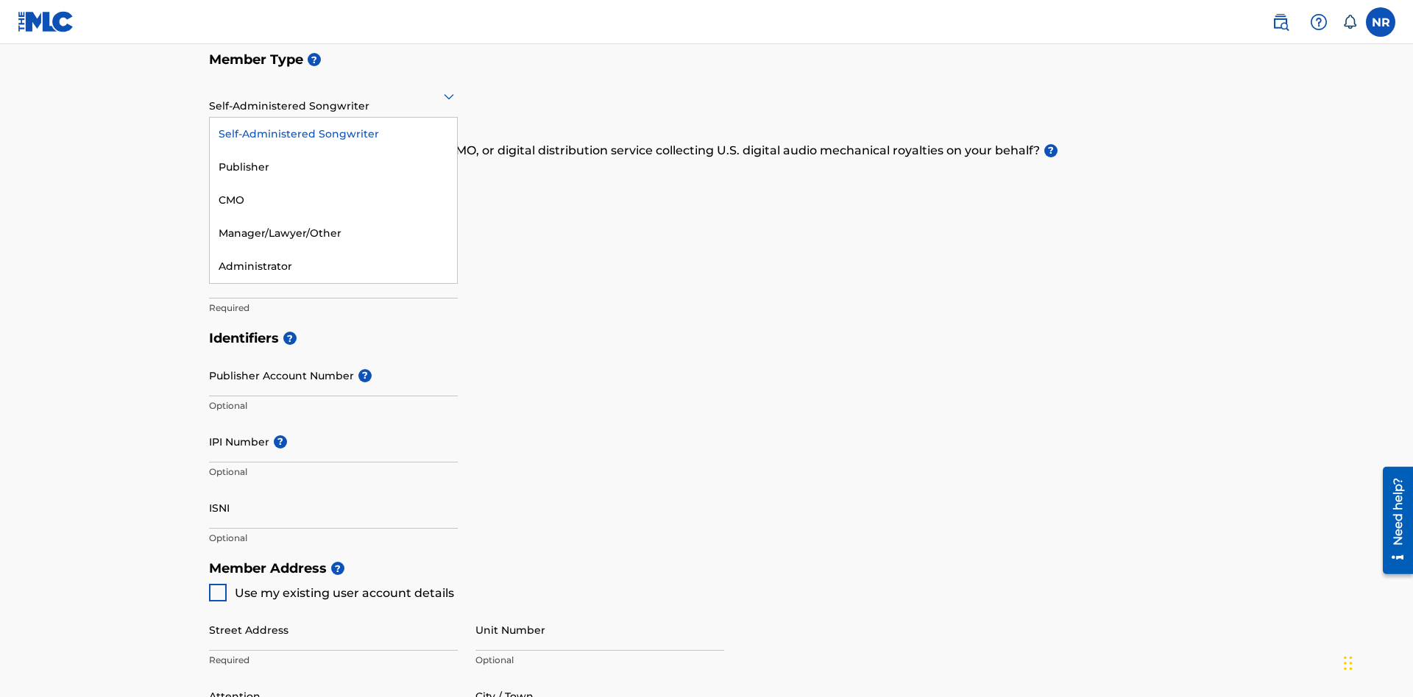
click at [333, 167] on div "Publisher" at bounding box center [333, 167] width 247 height 33
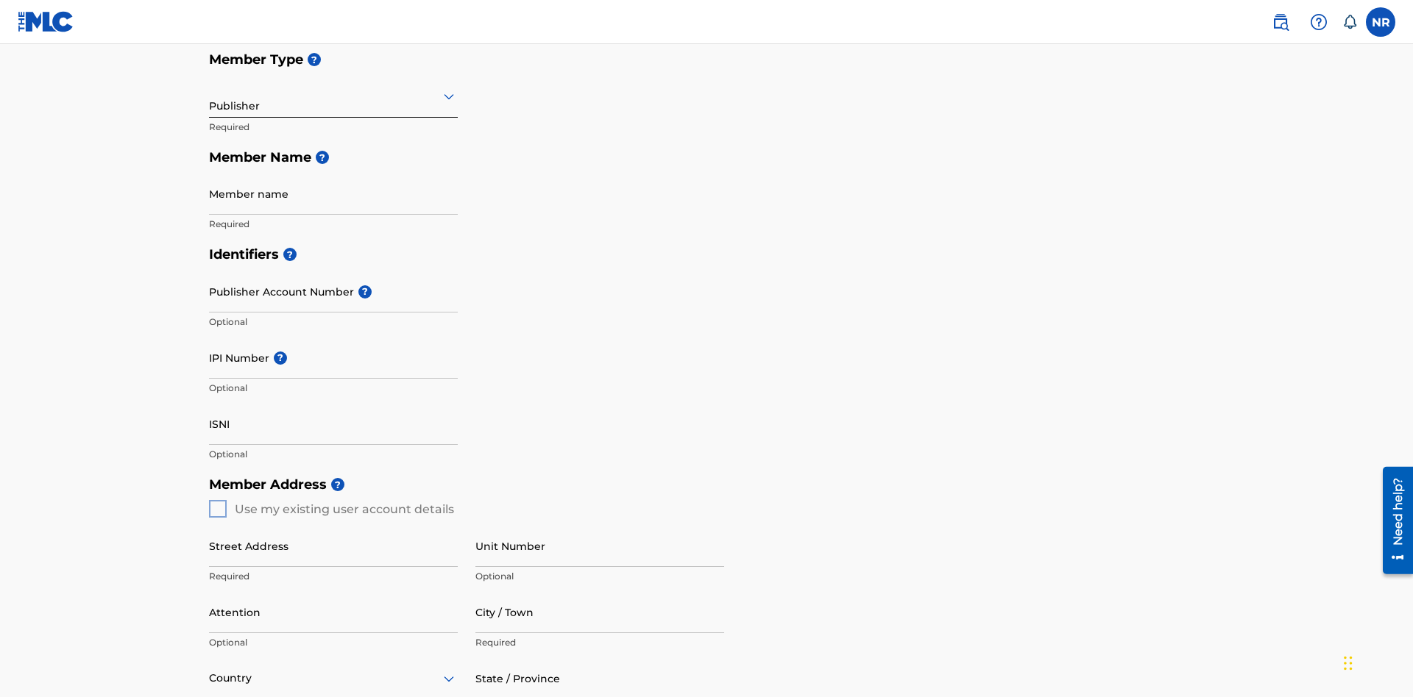
click at [210, 96] on input "text" at bounding box center [210, 95] width 3 height 15
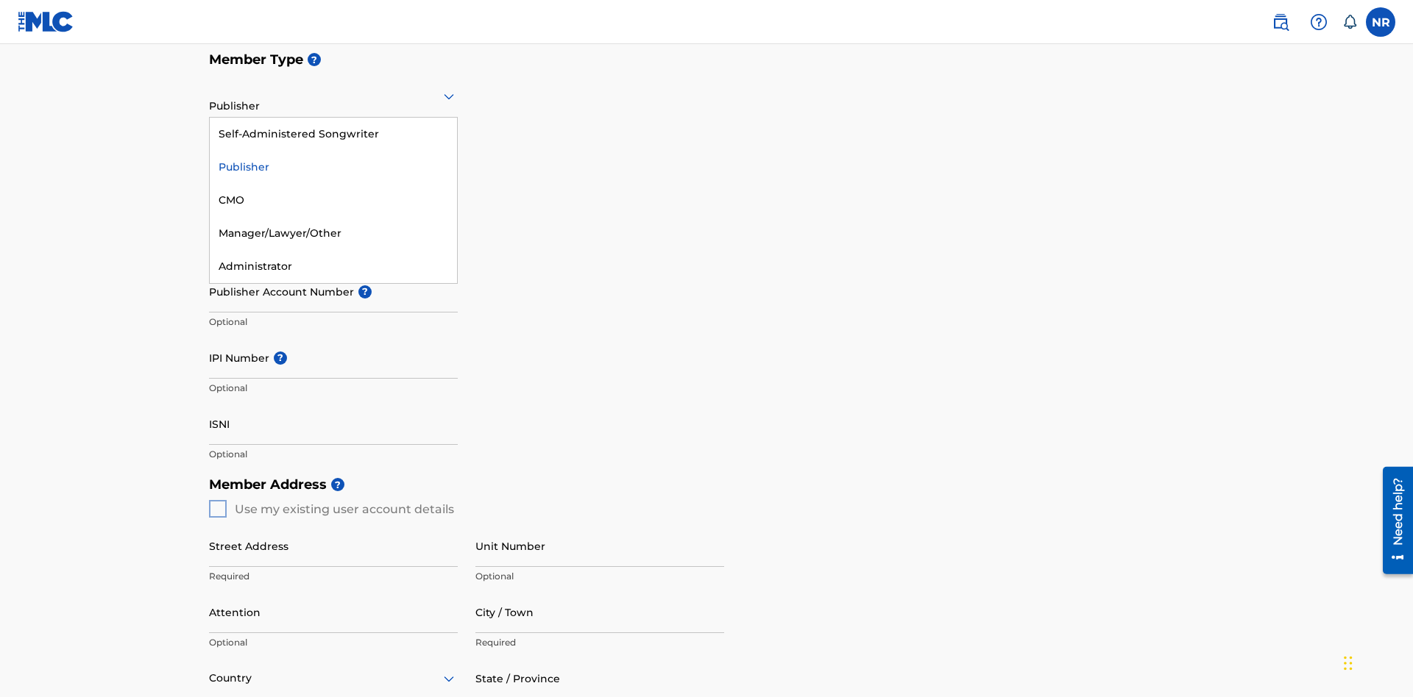
click at [333, 200] on div "CMO" at bounding box center [333, 200] width 247 height 33
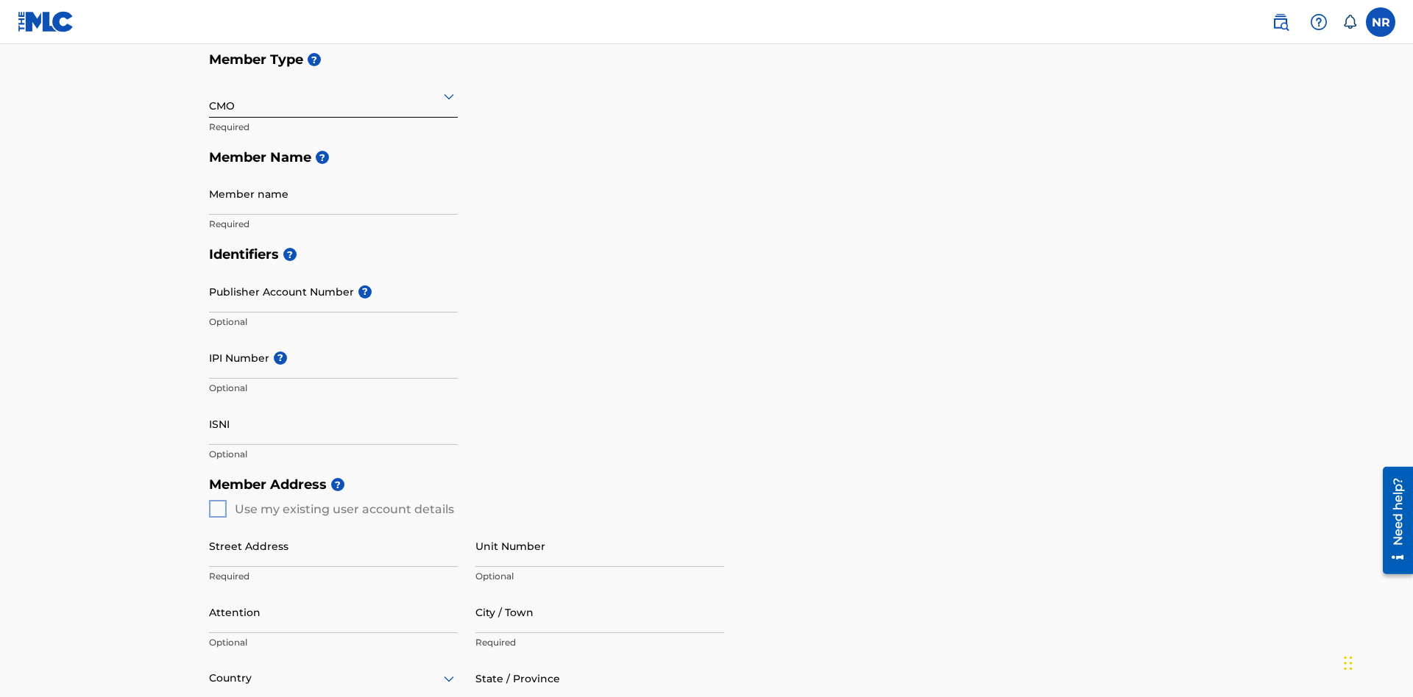
click at [210, 96] on input "text" at bounding box center [210, 95] width 3 height 15
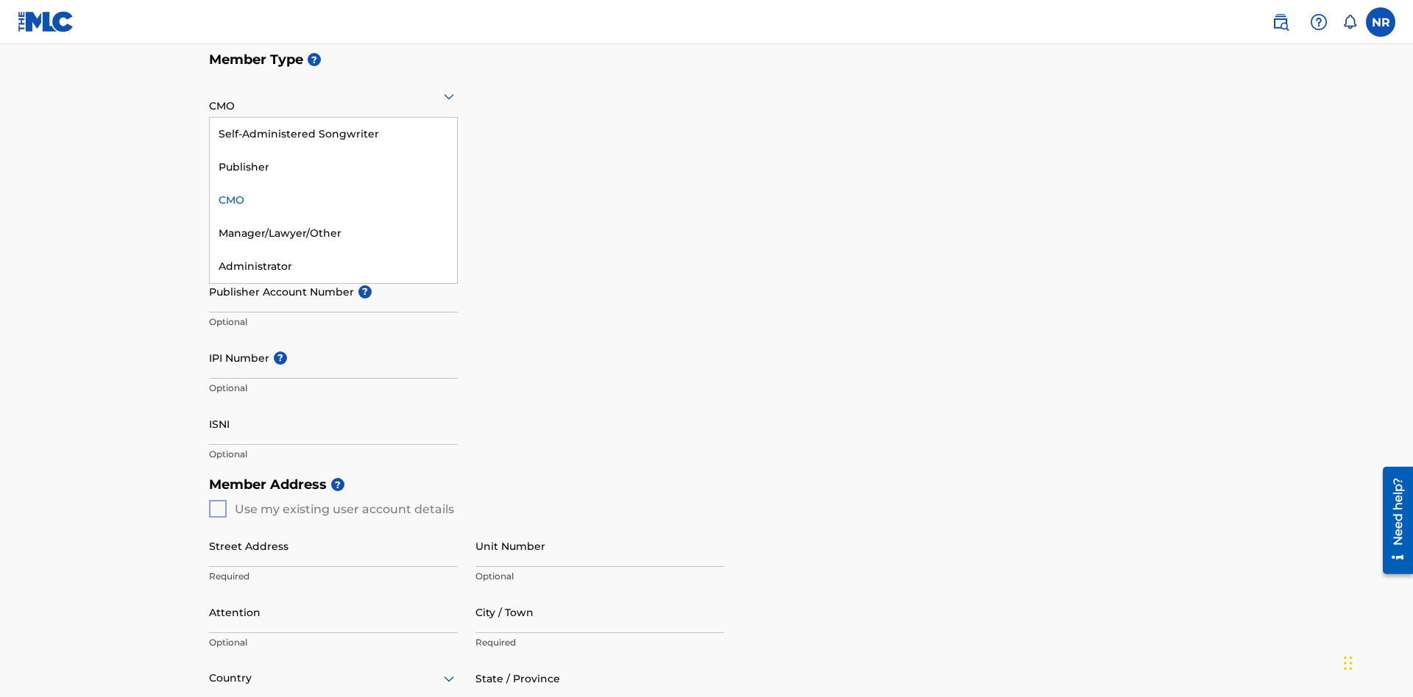
click at [333, 233] on div "Manager/Lawyer/Other" at bounding box center [333, 233] width 247 height 33
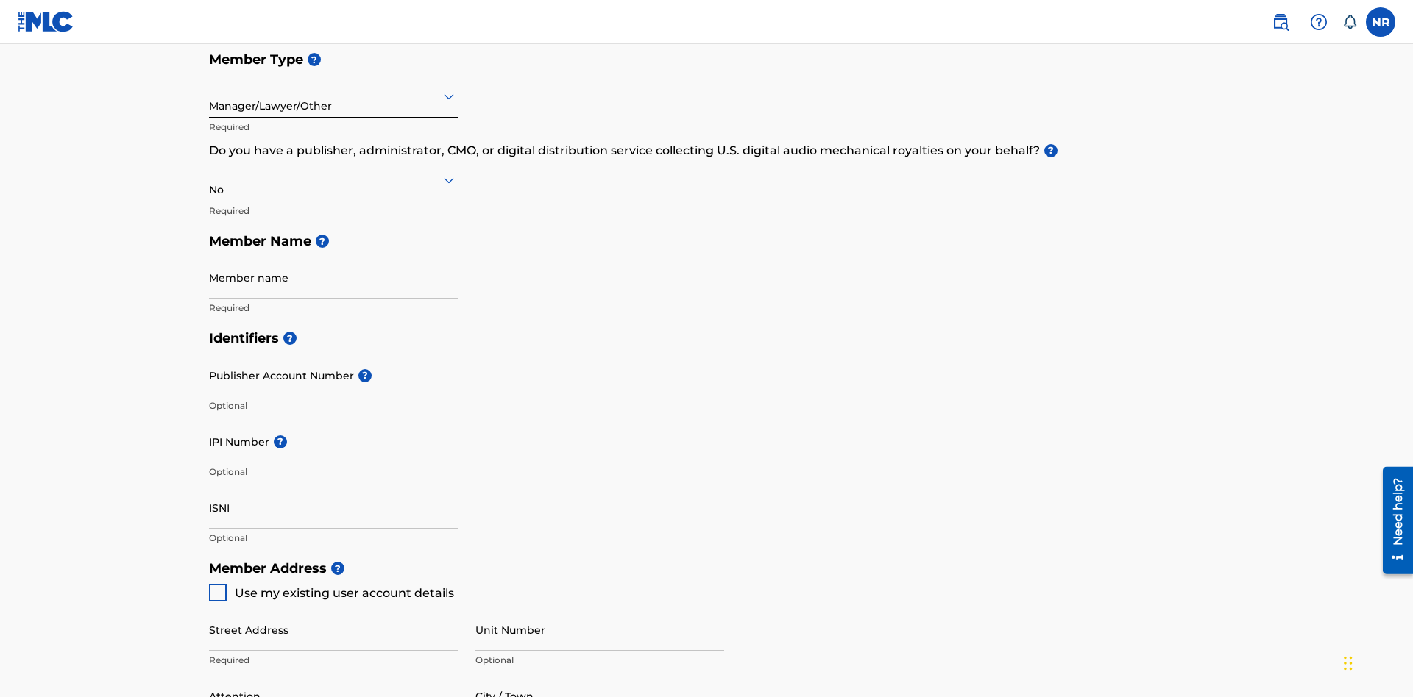
click at [210, 96] on input "text" at bounding box center [210, 95] width 3 height 15
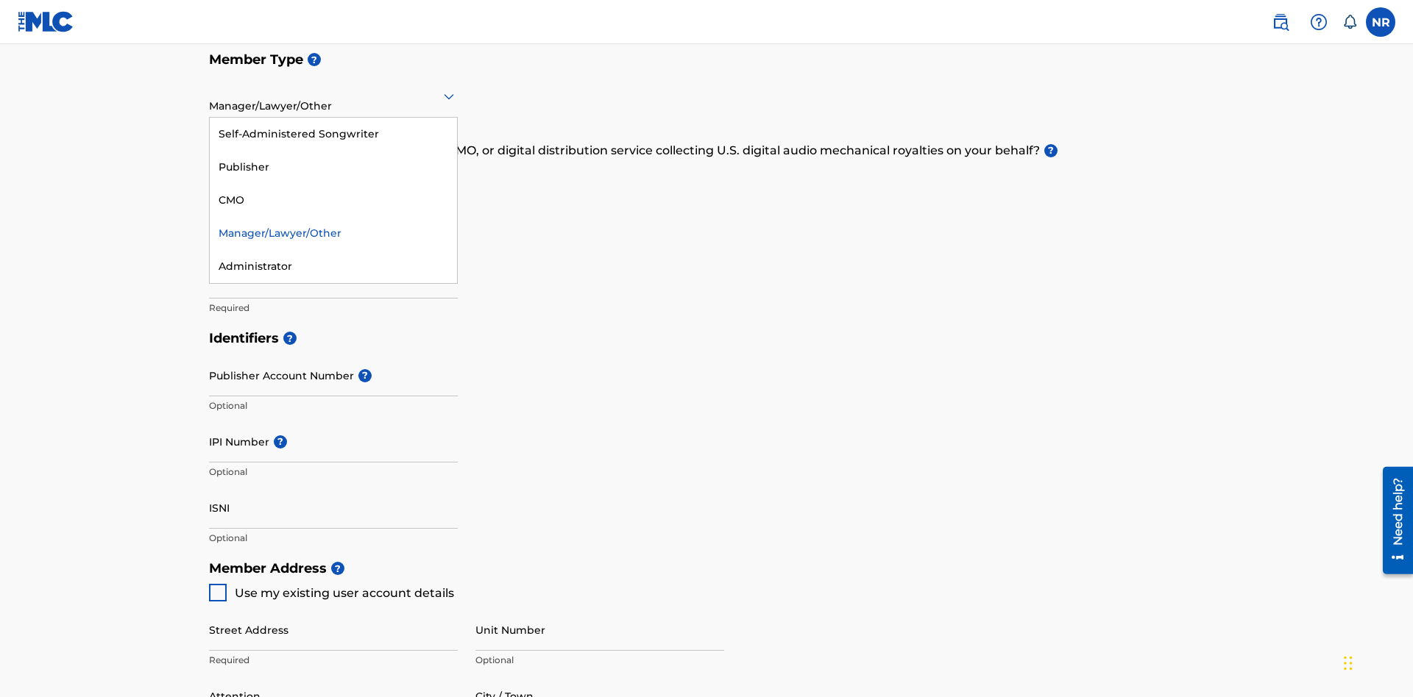
click at [333, 266] on div "Administrator" at bounding box center [333, 266] width 247 height 33
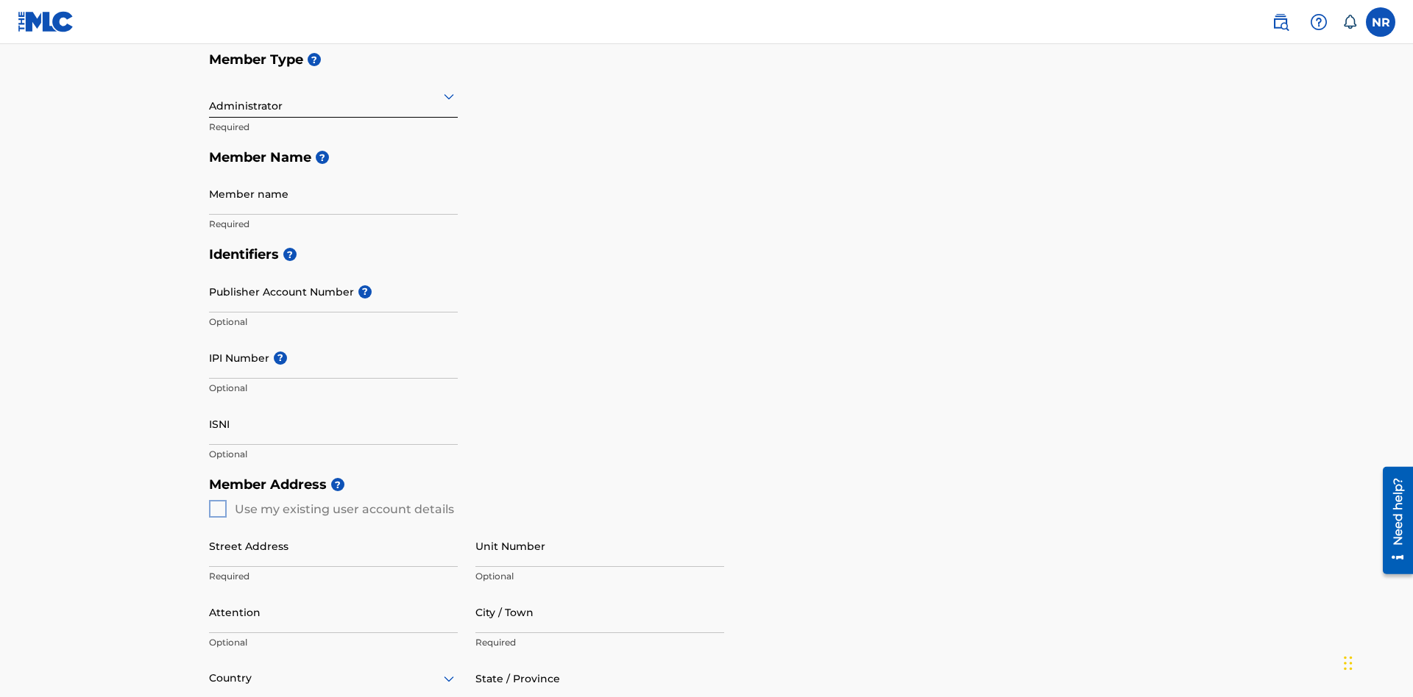
click at [210, 96] on input "text" at bounding box center [210, 95] width 3 height 15
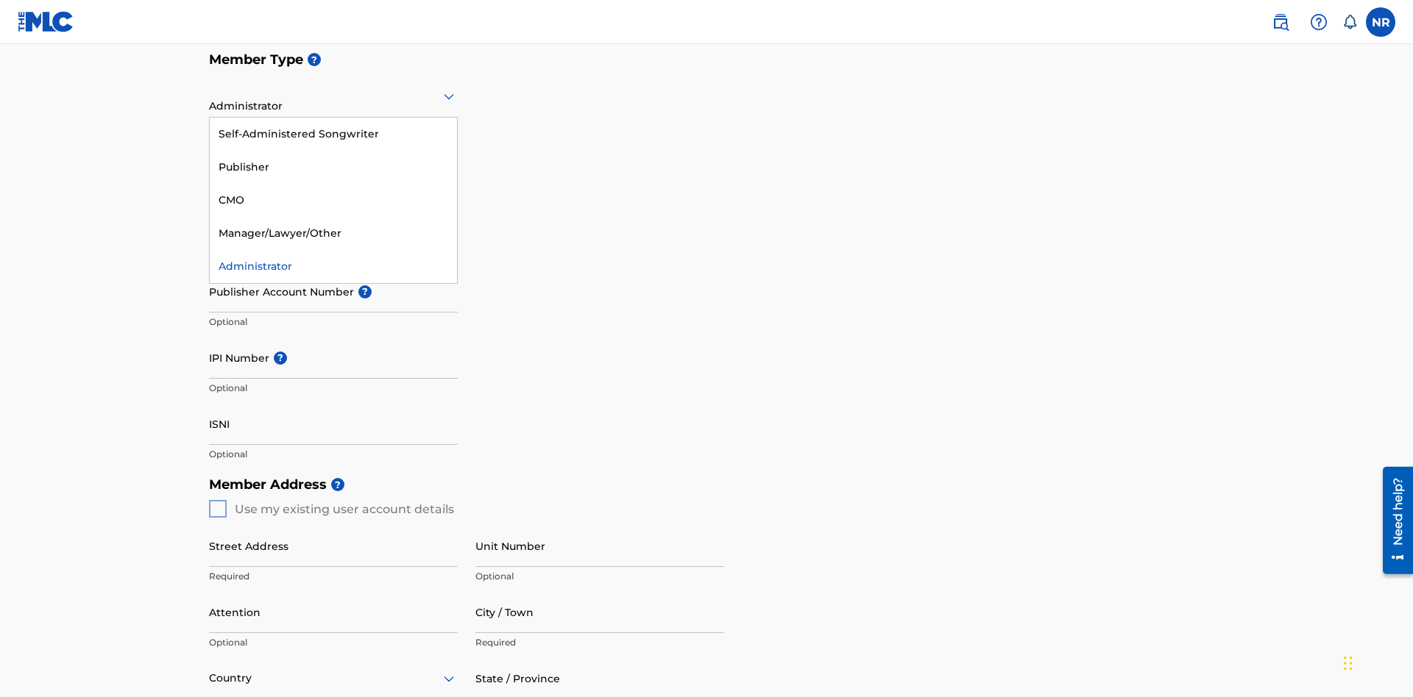
click at [333, 134] on div "Self-Administered Songwriter" at bounding box center [333, 134] width 247 height 33
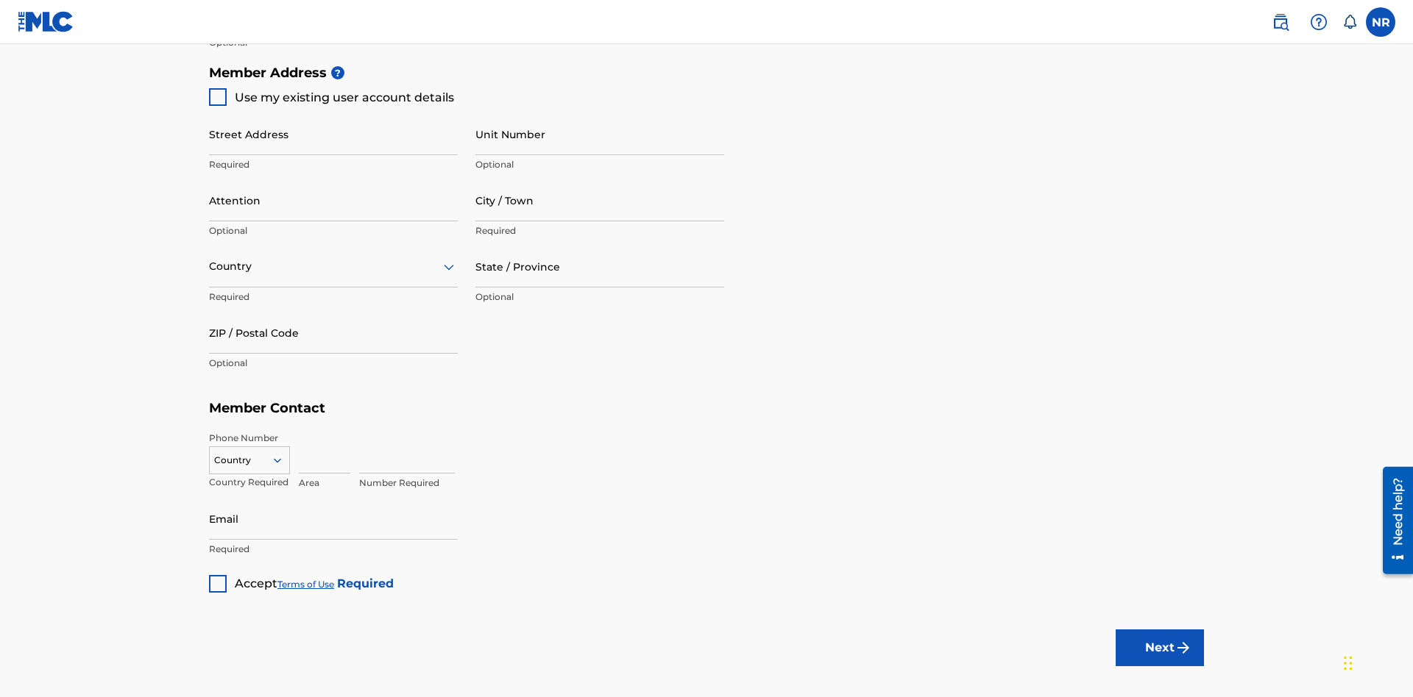
scroll to position [250, 0]
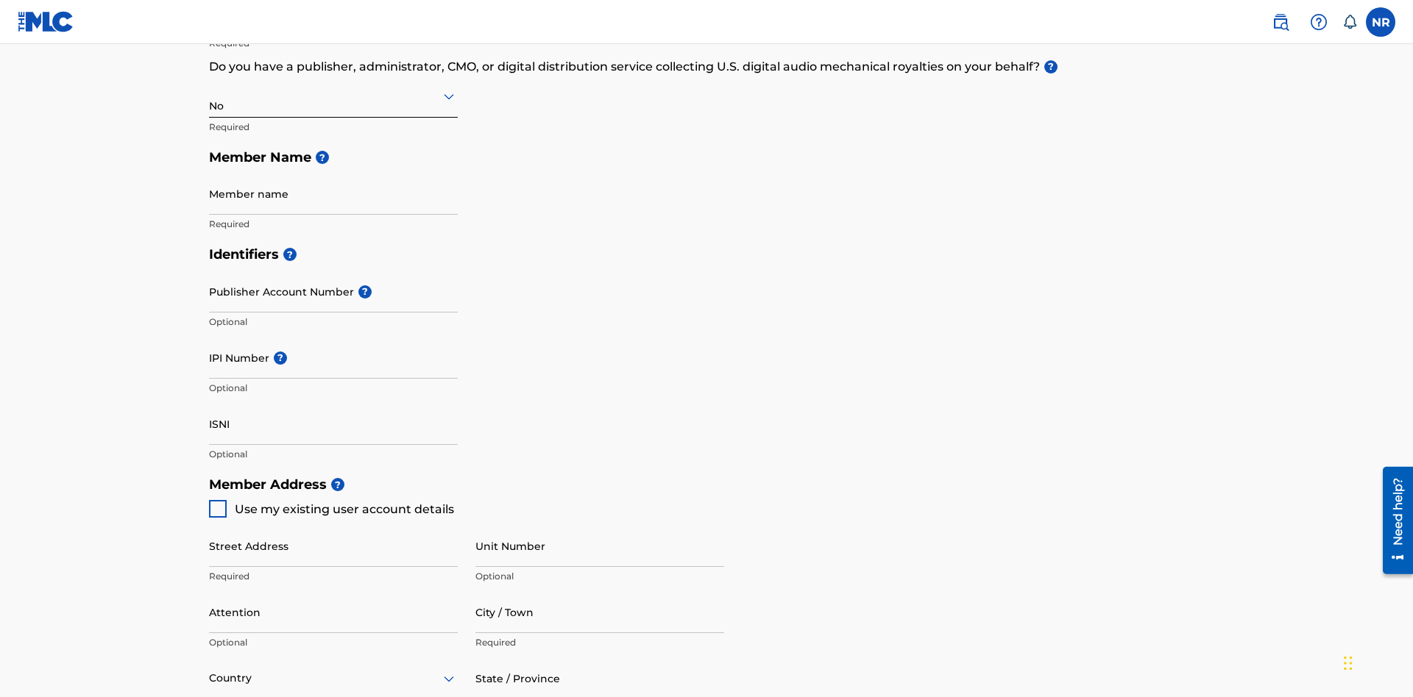
click at [210, 96] on input "text" at bounding box center [210, 95] width 3 height 15
click at [333, 134] on div "Yes" at bounding box center [333, 134] width 247 height 33
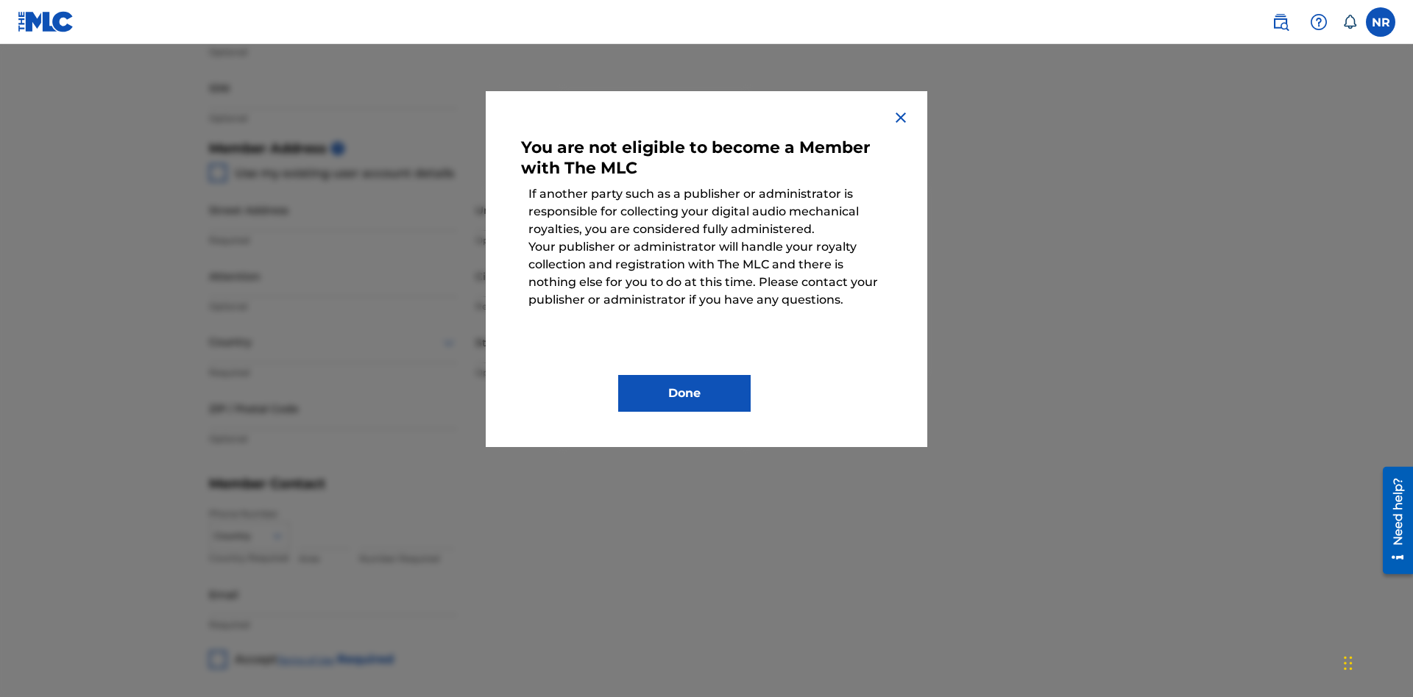
click at [684, 394] on button "Done" at bounding box center [684, 393] width 132 height 37
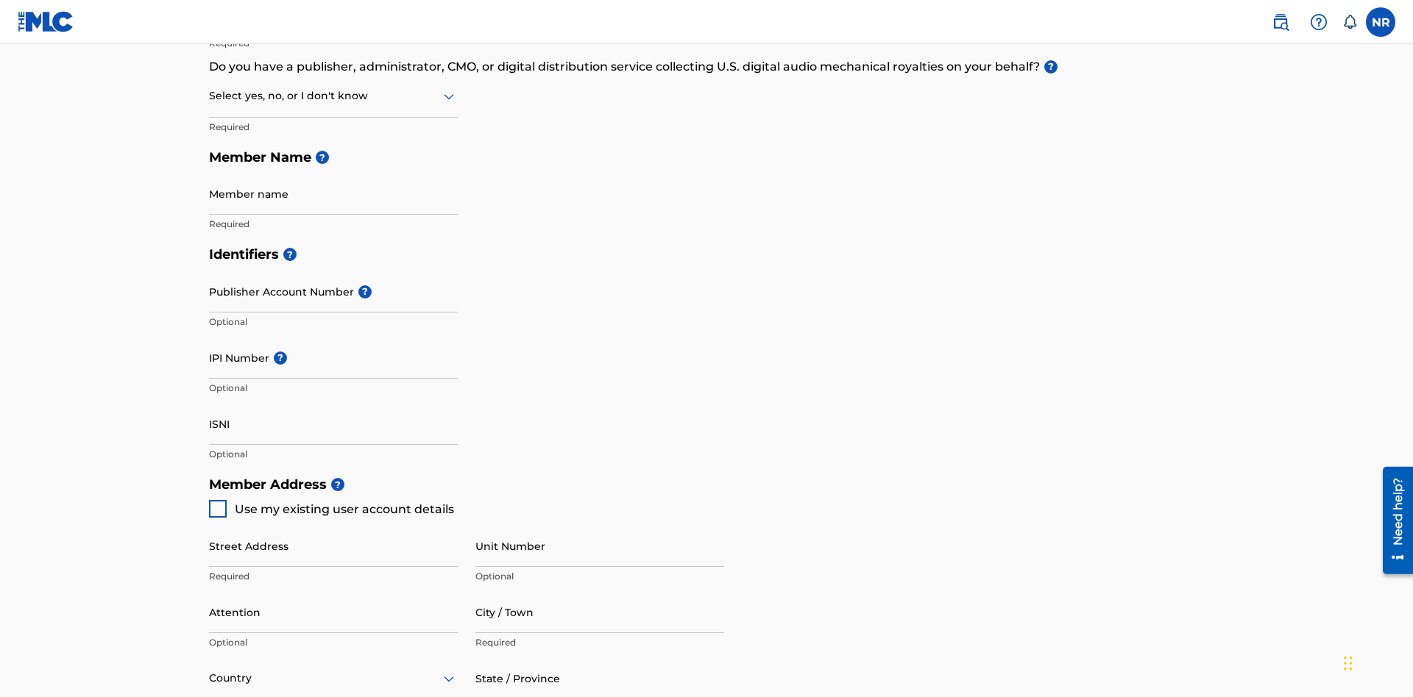
click at [210, 96] on input "text" at bounding box center [210, 95] width 3 height 15
click at [333, 200] on div "I don't know" at bounding box center [333, 200] width 247 height 33
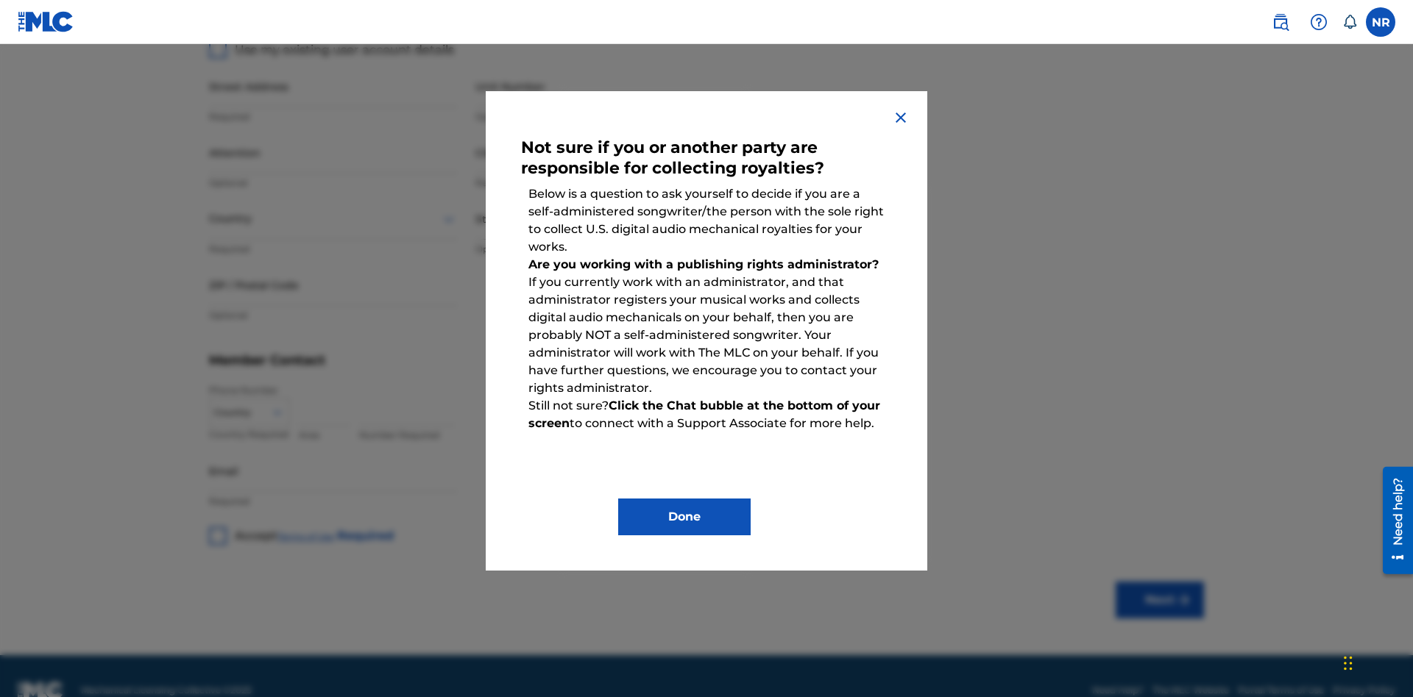
click at [684, 517] on button "Done" at bounding box center [684, 517] width 132 height 37
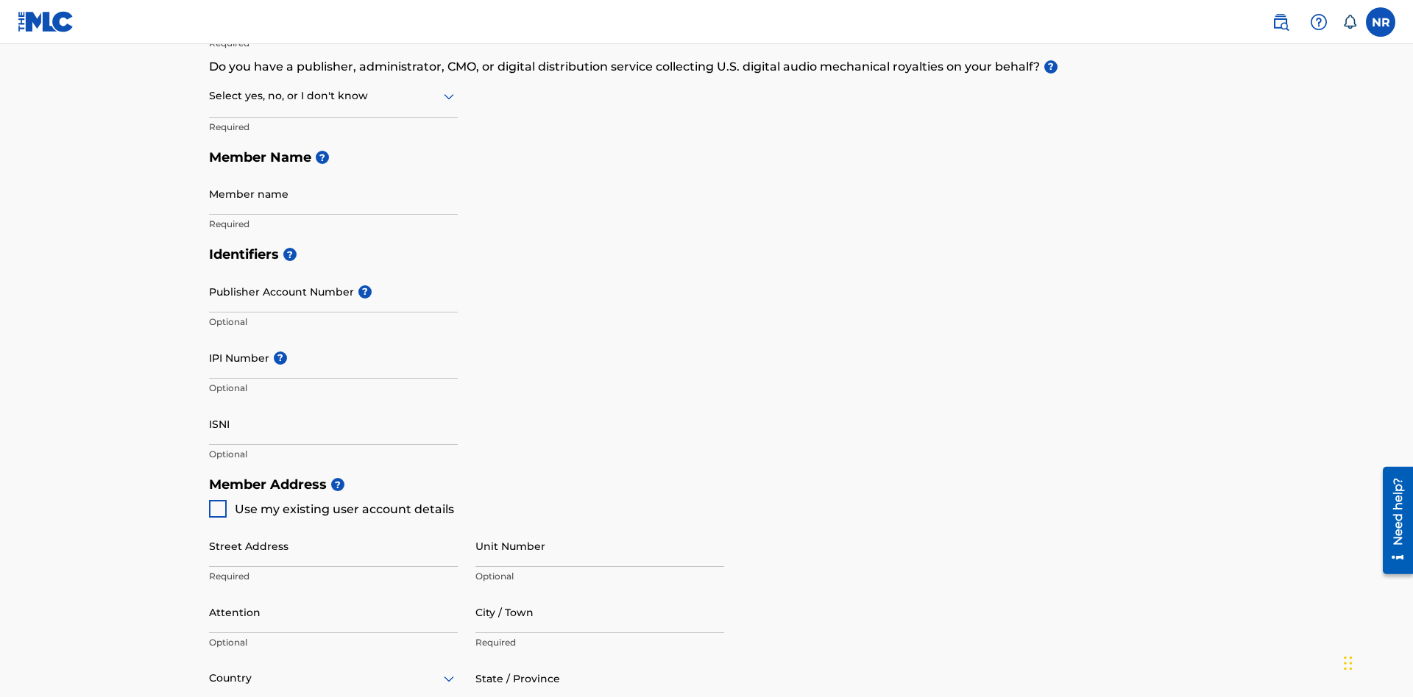
click at [210, 96] on input "text" at bounding box center [210, 95] width 3 height 15
click at [333, 167] on div "No" at bounding box center [333, 167] width 247 height 33
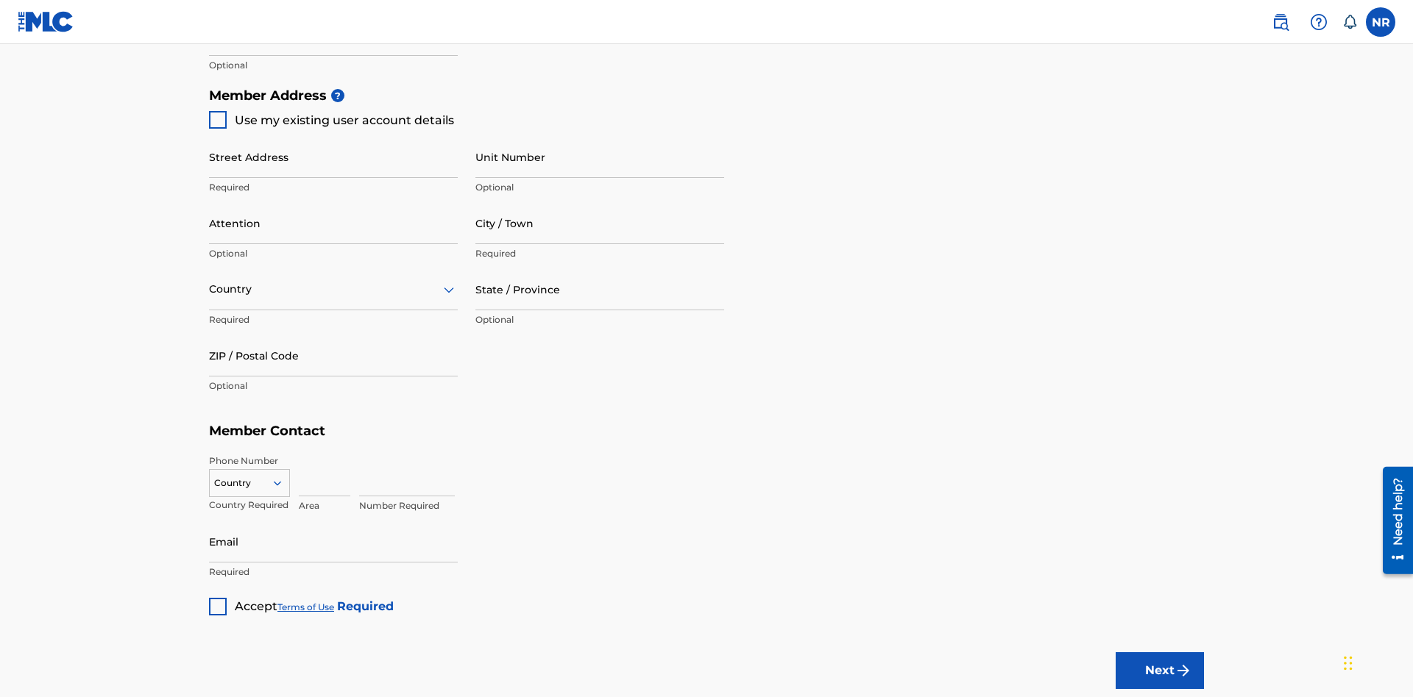
scroll to position [335, 0]
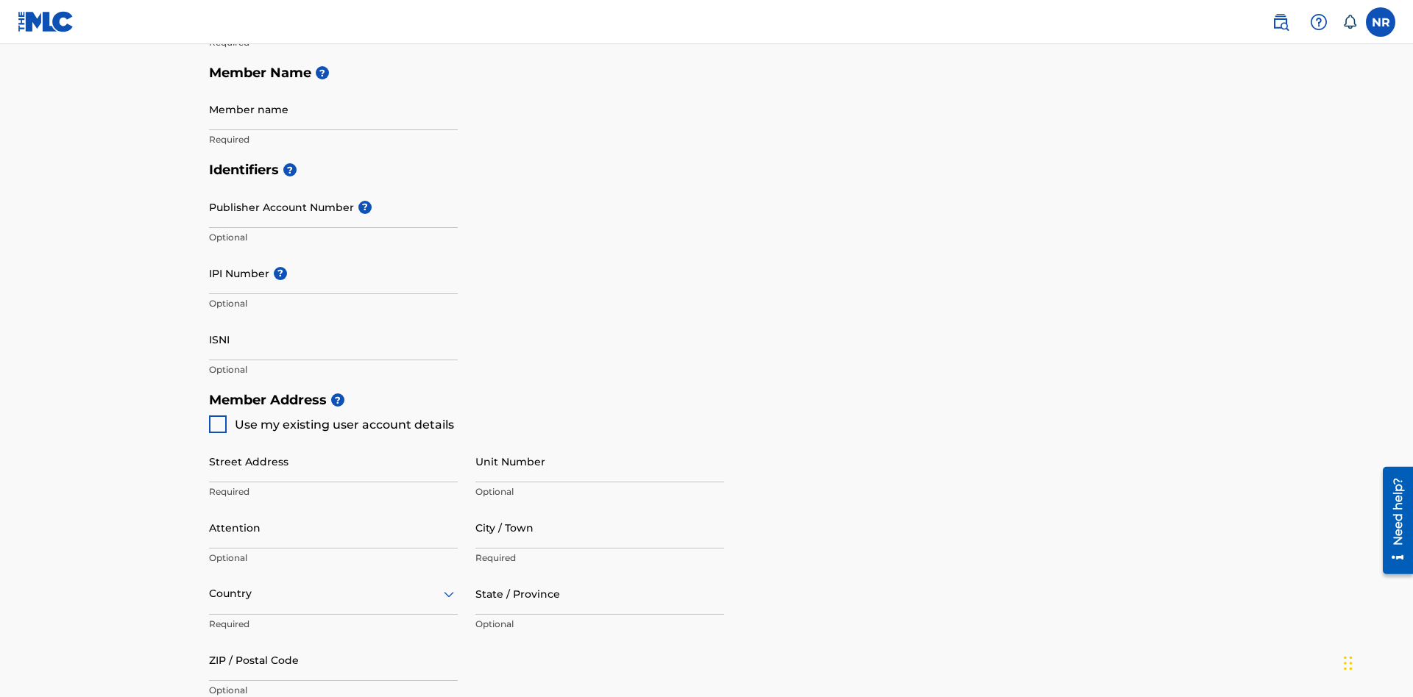
click at [333, 109] on input "Member name" at bounding box center [333, 109] width 249 height 42
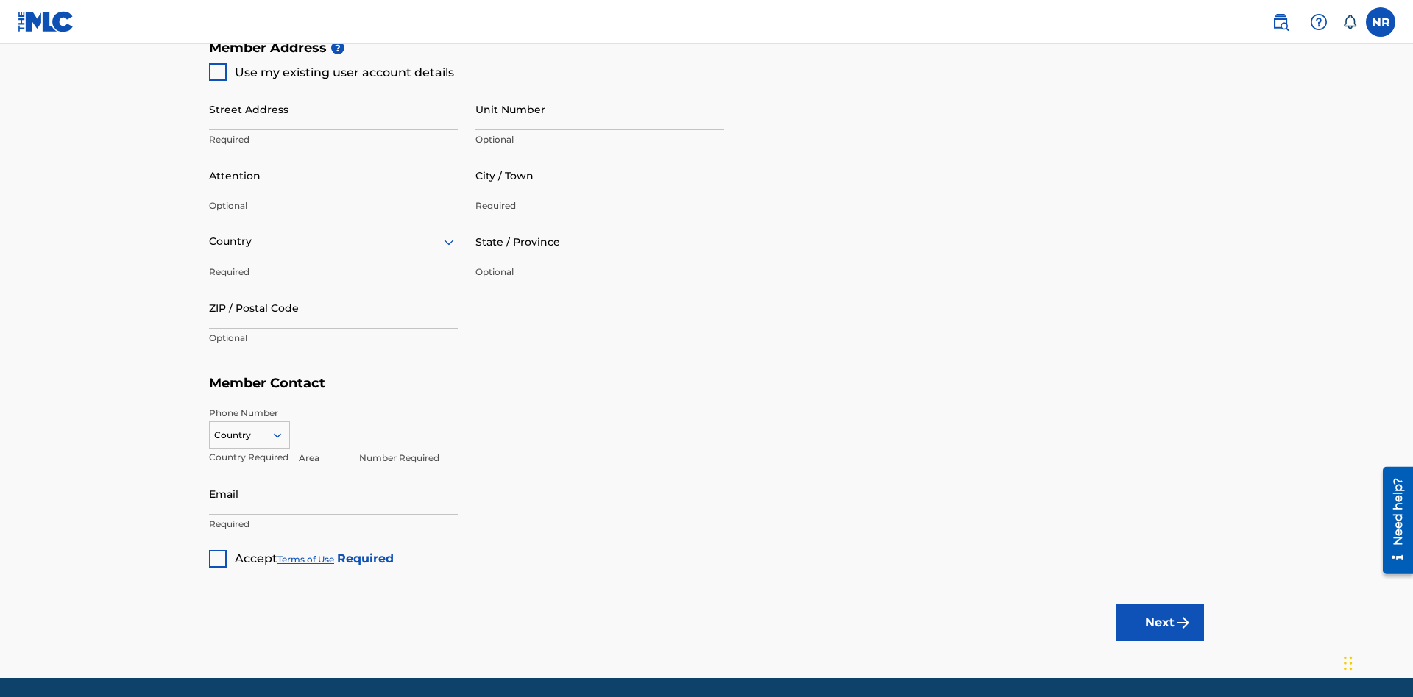
type input "Z2025.08.26.02.08.53"
click at [333, 109] on input "Street Address" at bounding box center [333, 109] width 249 height 42
type input "[STREET_ADDRESS]"
click at [600, 109] on input "Unit Number" at bounding box center [599, 109] width 249 height 42
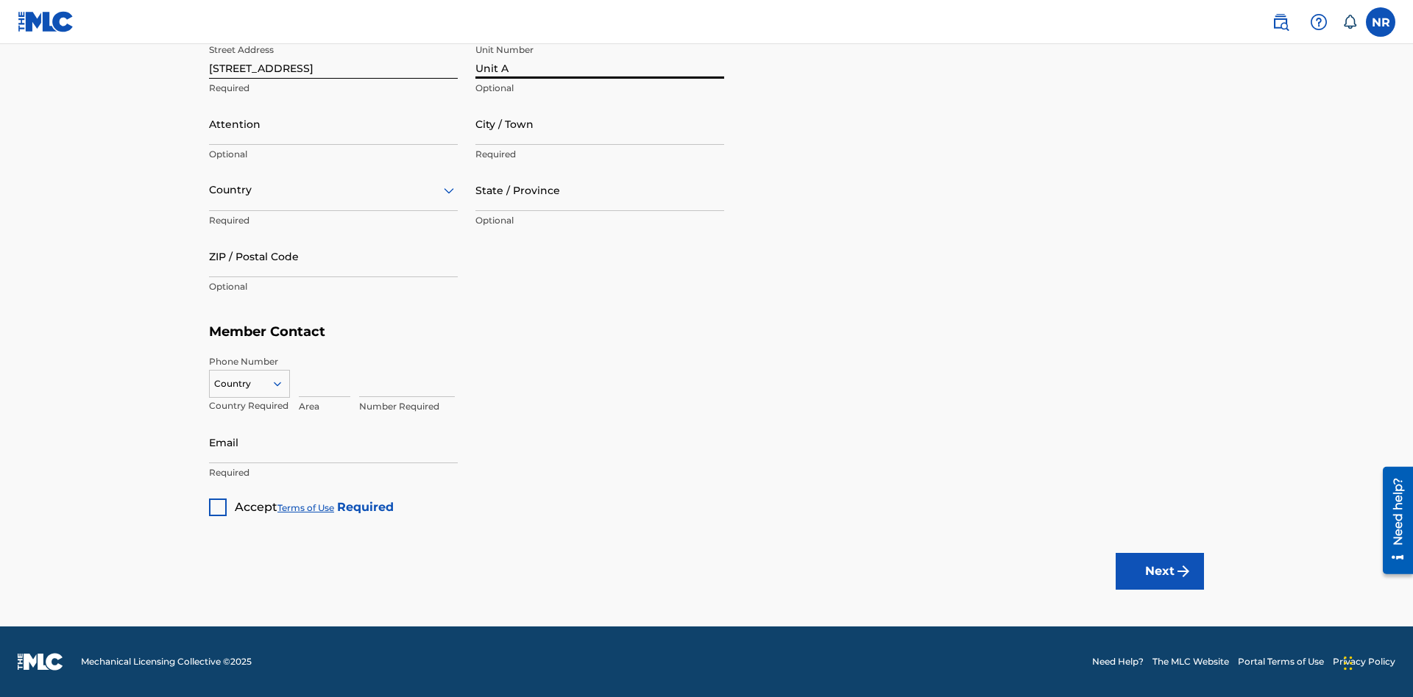
type input "Unit A"
click at [333, 124] on input "Attention" at bounding box center [333, 124] width 249 height 42
type input "[PERSON_NAME]"
click at [600, 124] on input "City / Town" at bounding box center [599, 124] width 249 height 42
type input "[GEOGRAPHIC_DATA]"
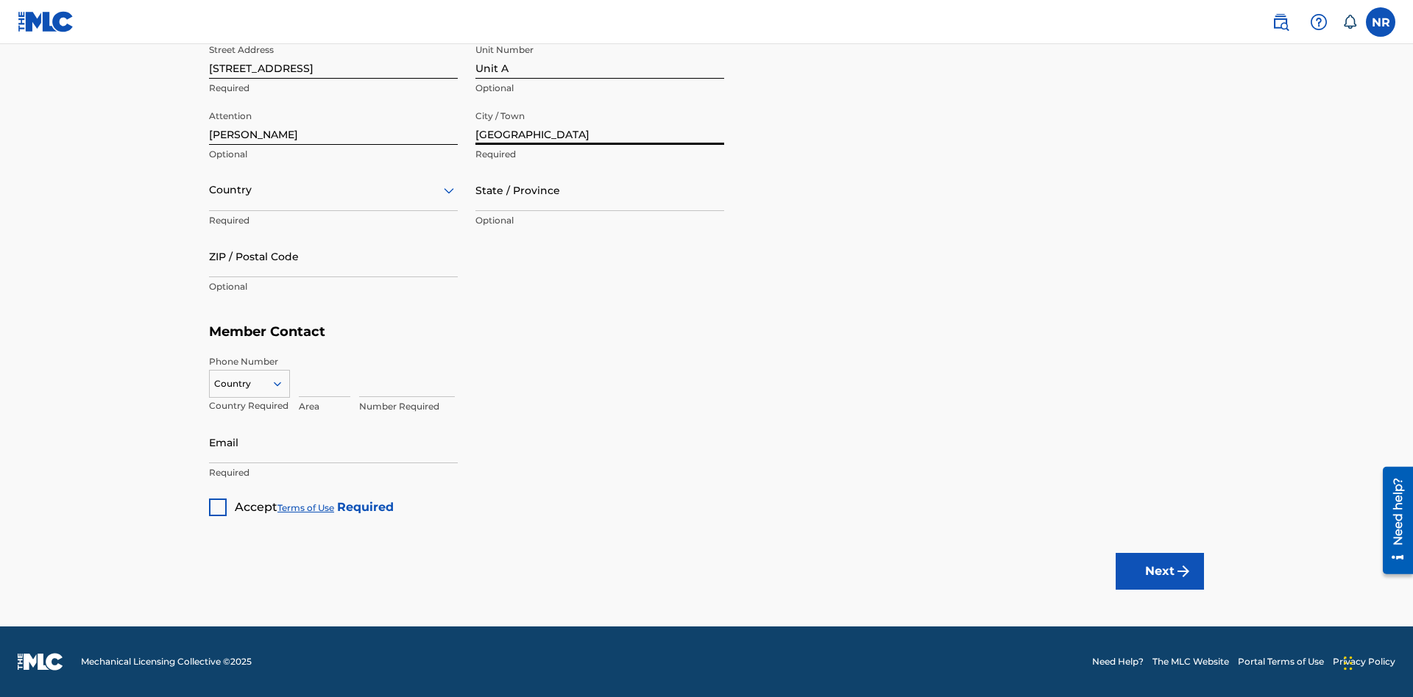
click at [210, 190] on input "text" at bounding box center [210, 189] width 3 height 15
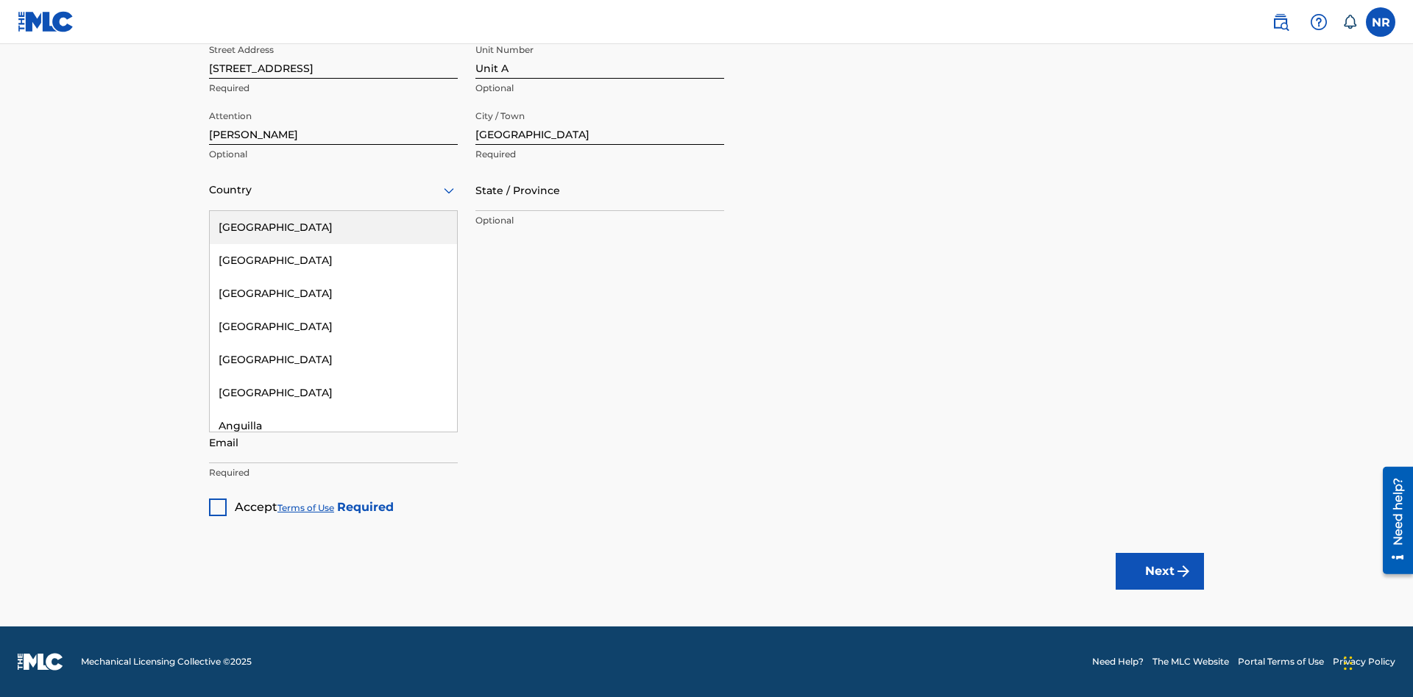
click at [333, 227] on div "[GEOGRAPHIC_DATA]" at bounding box center [333, 227] width 247 height 33
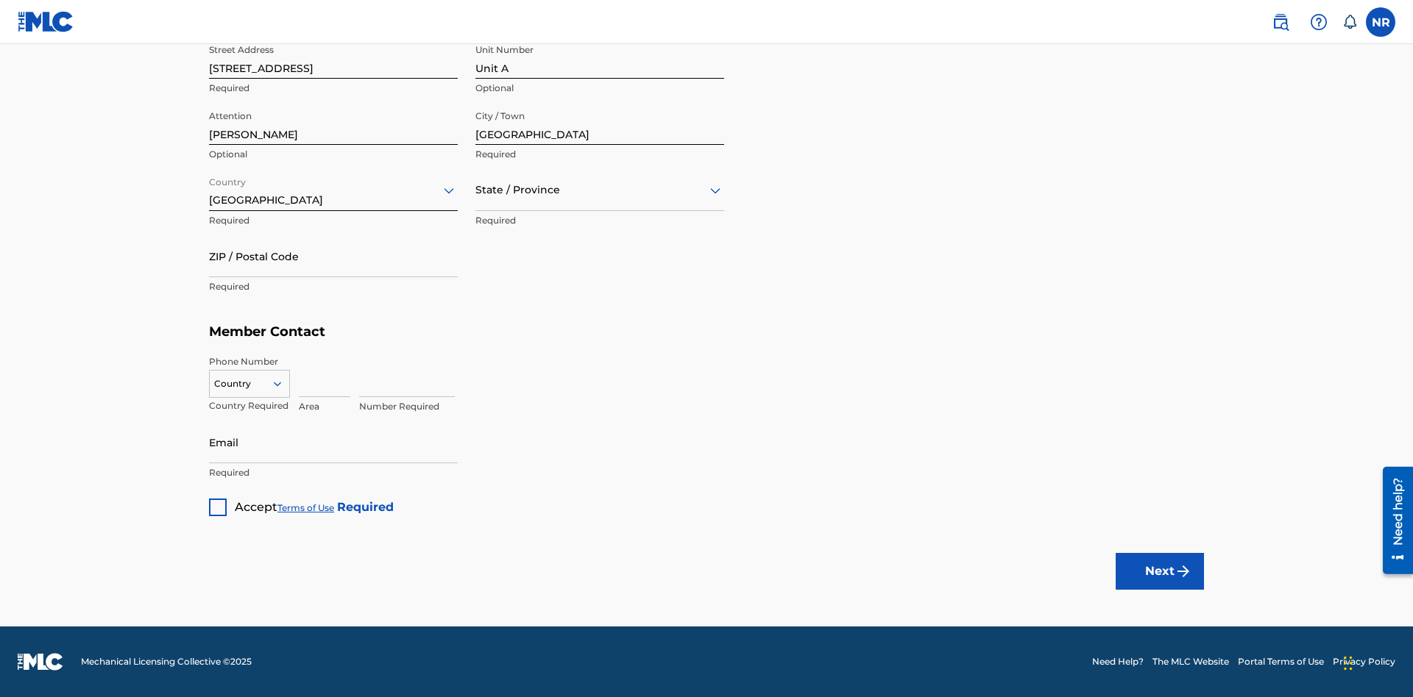
click at [476, 190] on input "text" at bounding box center [476, 189] width 3 height 15
click at [333, 256] on input "ZIP / Postal Code" at bounding box center [333, 256] width 249 height 42
type input "43140"
click at [283, 383] on icon at bounding box center [277, 383] width 13 height 13
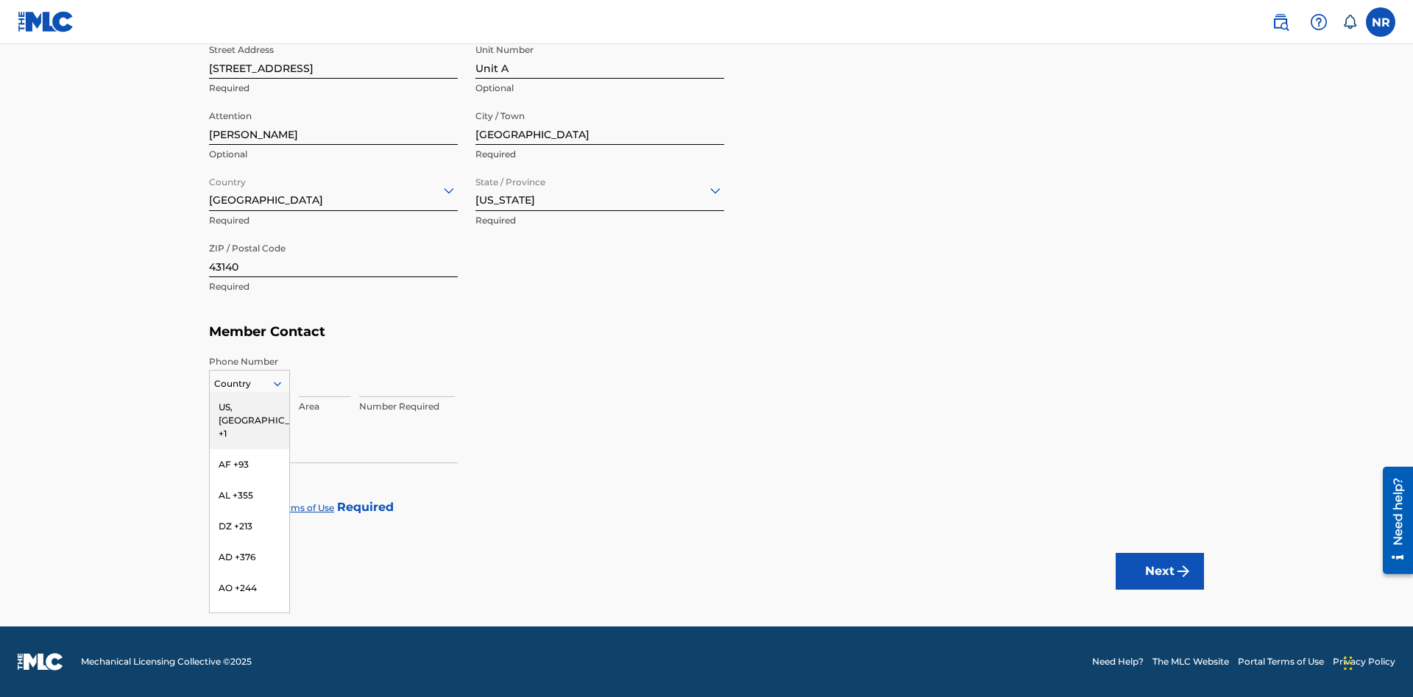
click at [249, 407] on div "US, [GEOGRAPHIC_DATA] +1" at bounding box center [249, 420] width 79 height 57
click at [324, 376] on input at bounding box center [325, 376] width 52 height 42
type input "740"
click at [407, 376] on input at bounding box center [407, 376] width 96 height 42
type input "8675309"
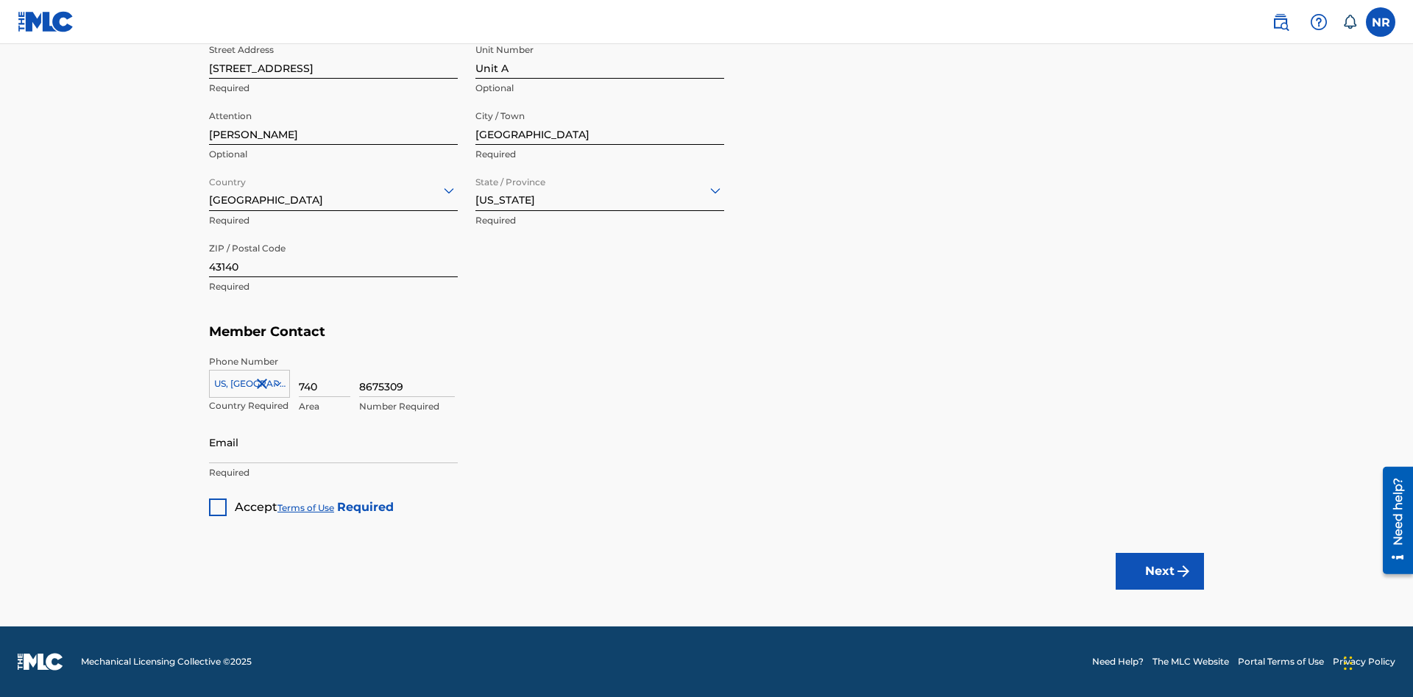
click at [333, 442] on input "Email" at bounding box center [333, 443] width 249 height 42
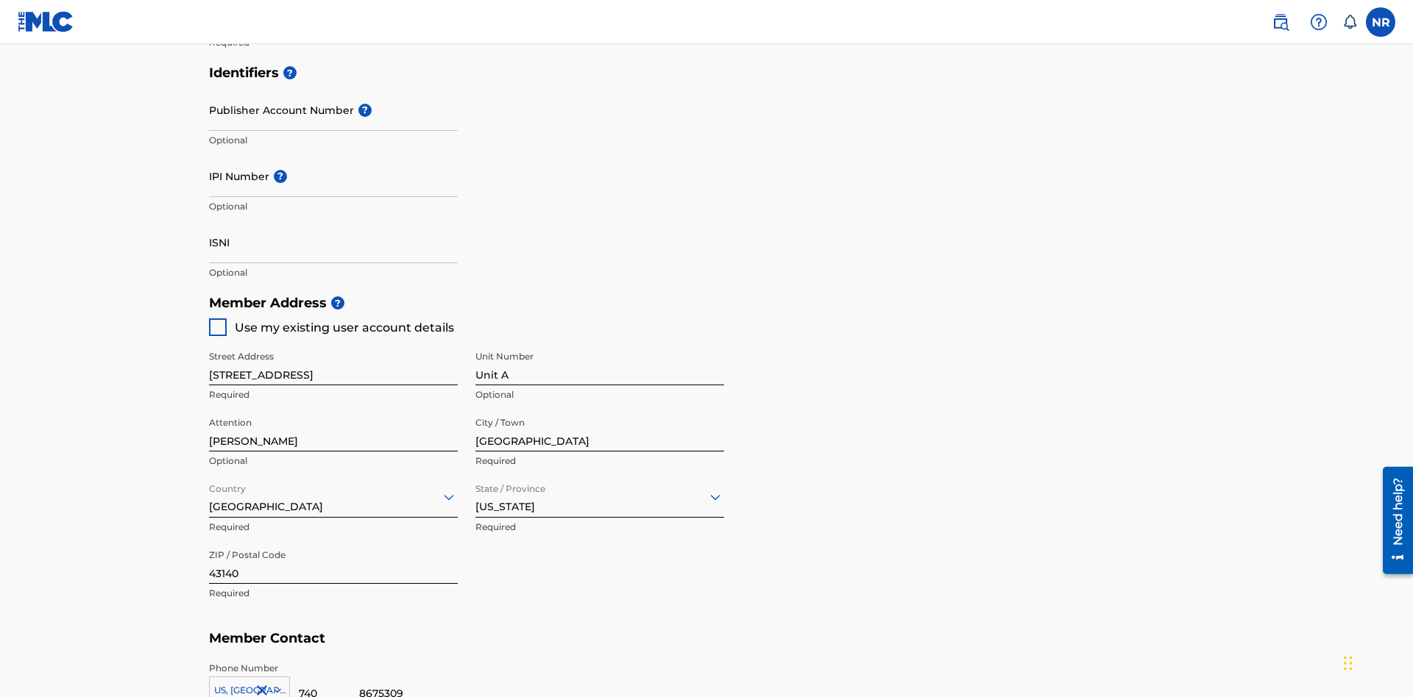
type input "[EMAIL_ADDRESS][DOMAIN_NAME]"
click at [333, 110] on input "Publisher Account Number ?" at bounding box center [333, 110] width 249 height 42
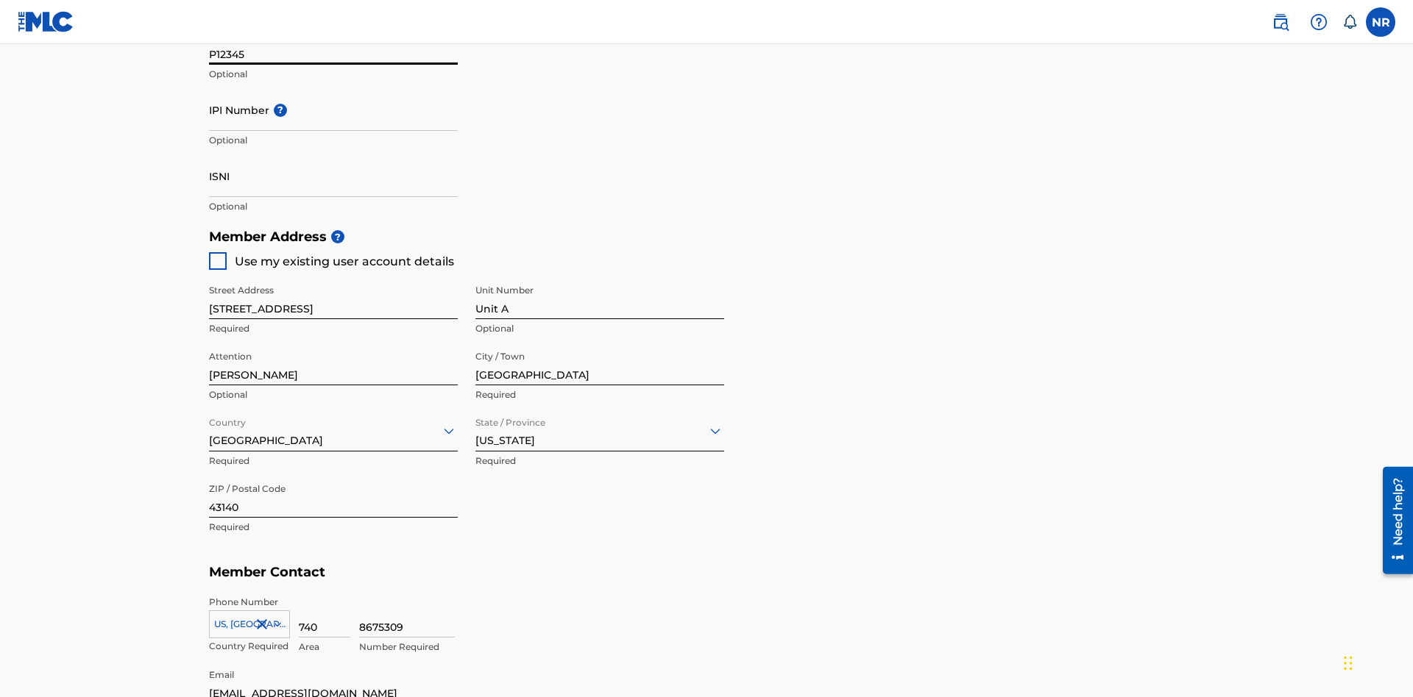
type input "P12345"
click at [333, 110] on input "IPI Number ?" at bounding box center [333, 110] width 249 height 42
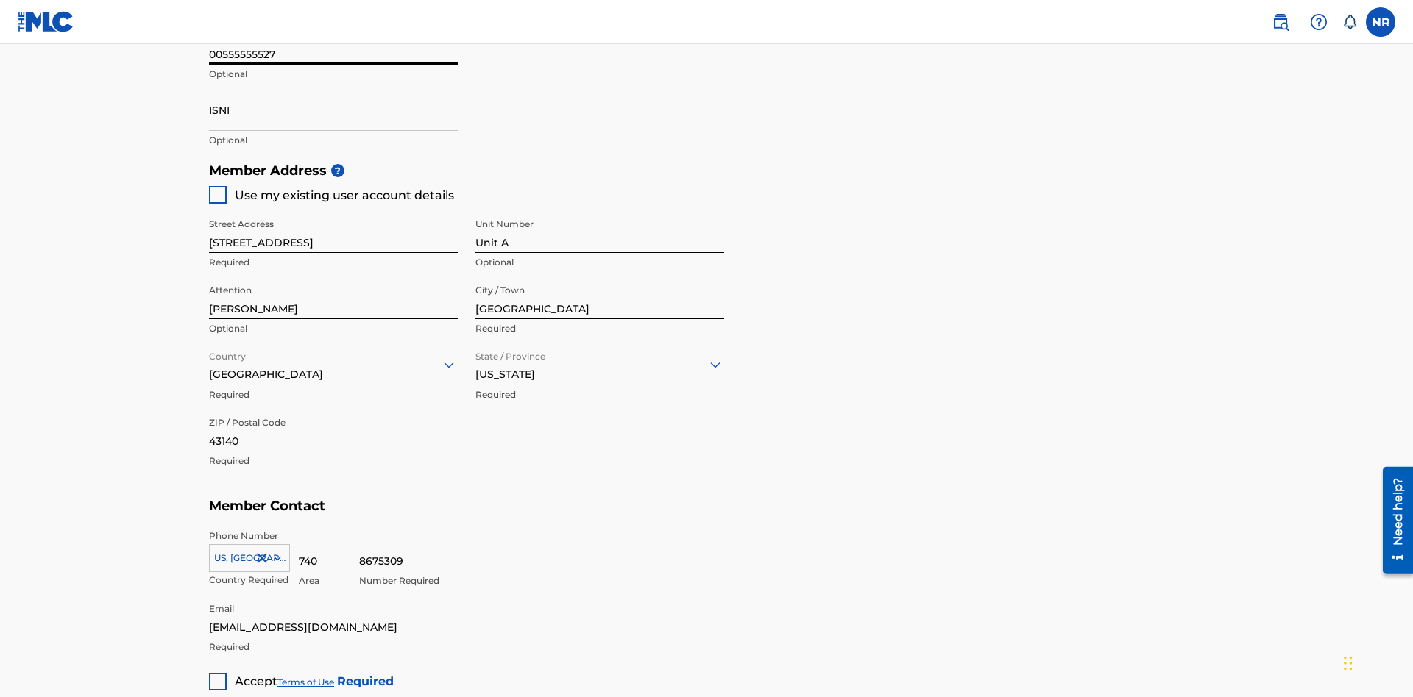
type input "00555555527"
click at [333, 110] on input "ISNI" at bounding box center [333, 110] width 249 height 42
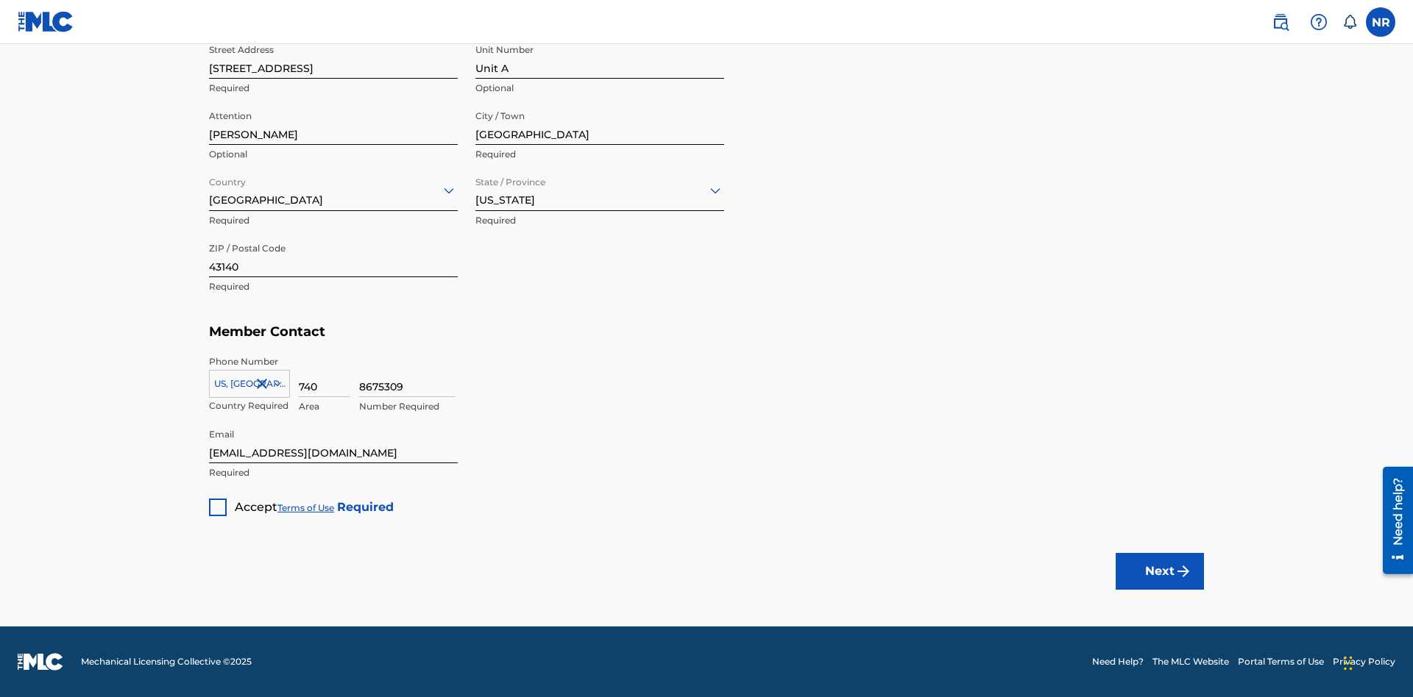
type input "1783704242094149"
click at [218, 507] on div at bounding box center [218, 508] width 18 height 18
click at [1160, 571] on button "Next" at bounding box center [1159, 571] width 88 height 37
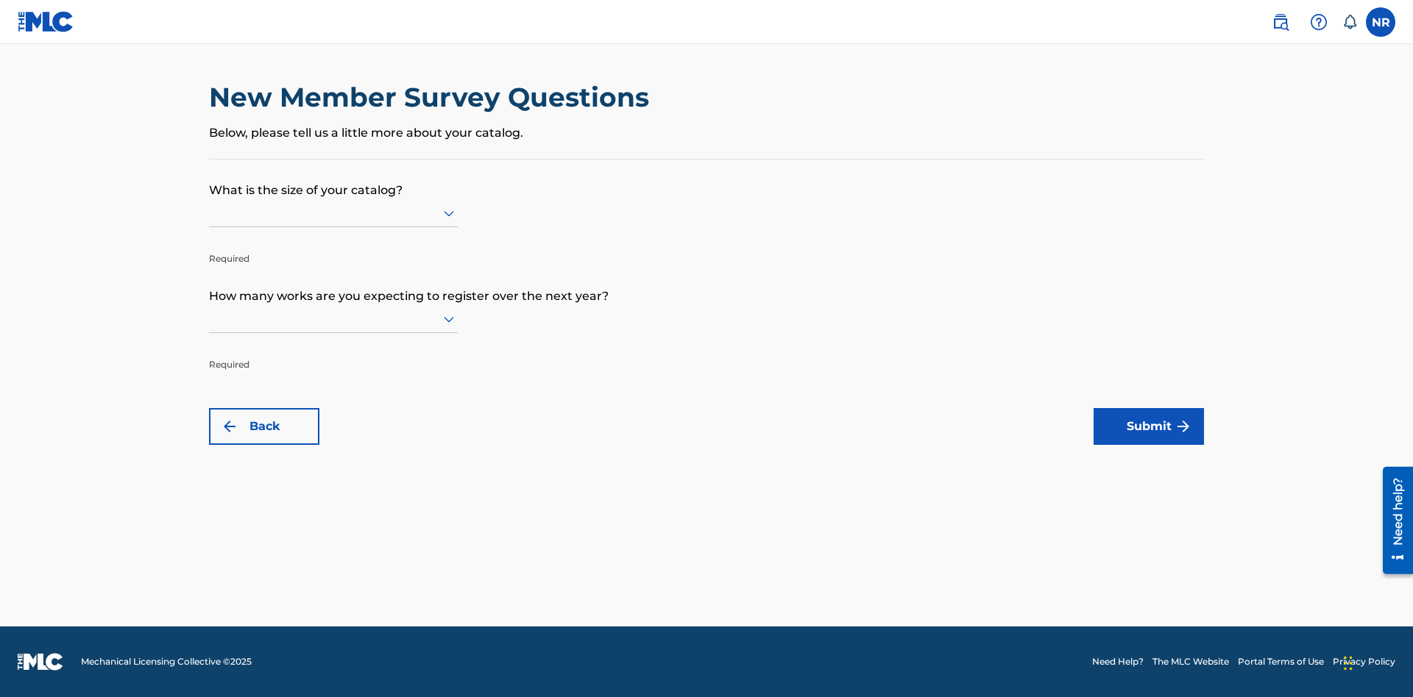
click at [210, 213] on input "text" at bounding box center [210, 212] width 3 height 15
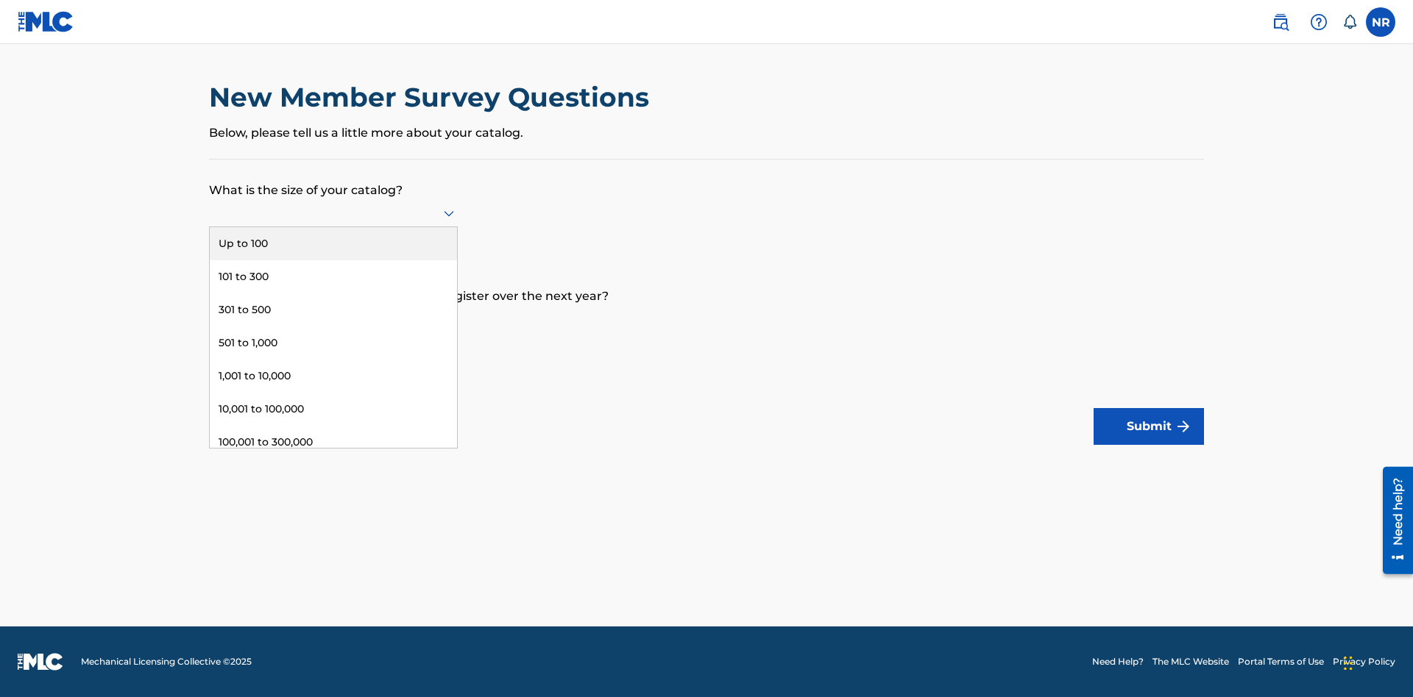
click at [333, 244] on div "Up to 100" at bounding box center [333, 243] width 247 height 33
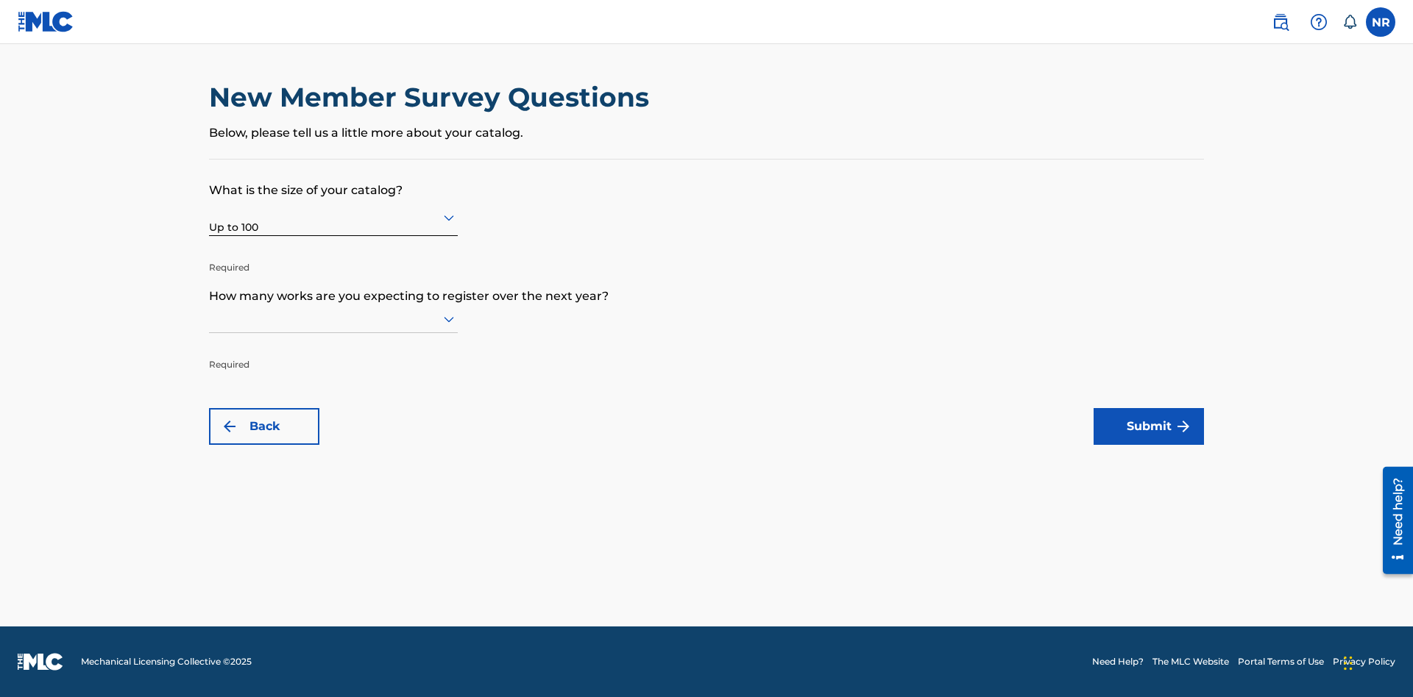
click at [210, 319] on input "text" at bounding box center [210, 318] width 3 height 15
click at [333, 349] on div "Up to 100" at bounding box center [333, 349] width 247 height 33
click at [1148, 427] on button "Submit" at bounding box center [1148, 426] width 110 height 37
